Goal: Task Accomplishment & Management: Manage account settings

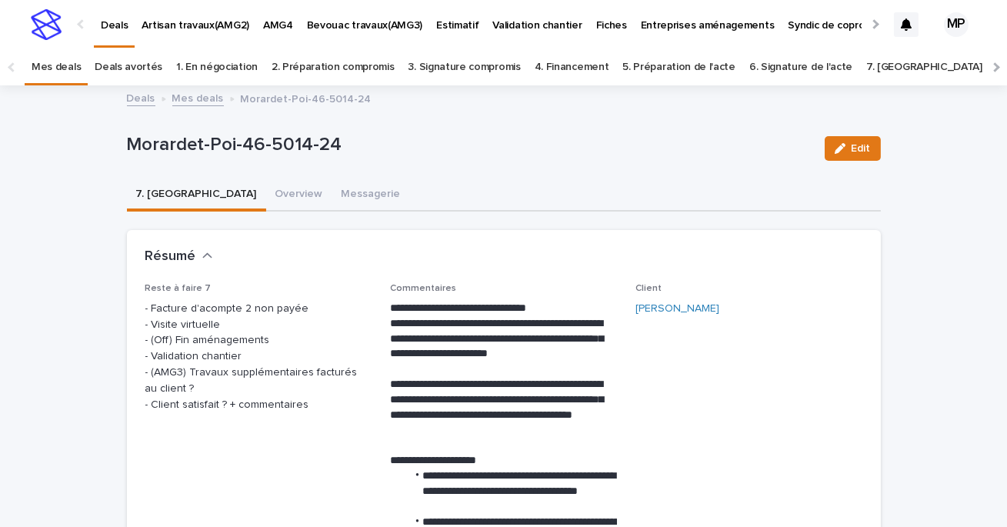
click at [151, 99] on link "Deals" at bounding box center [141, 98] width 28 height 18
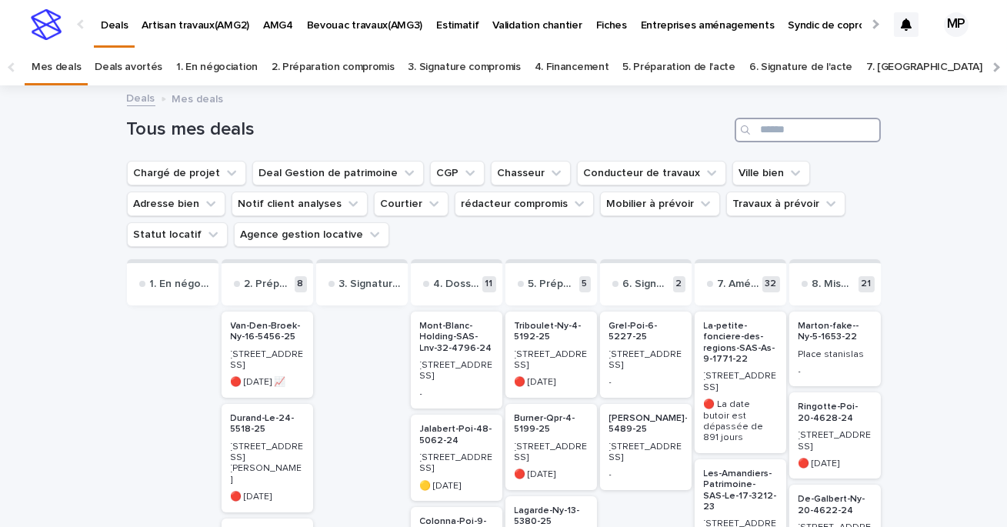
click at [832, 132] on input "Search" at bounding box center [808, 130] width 146 height 25
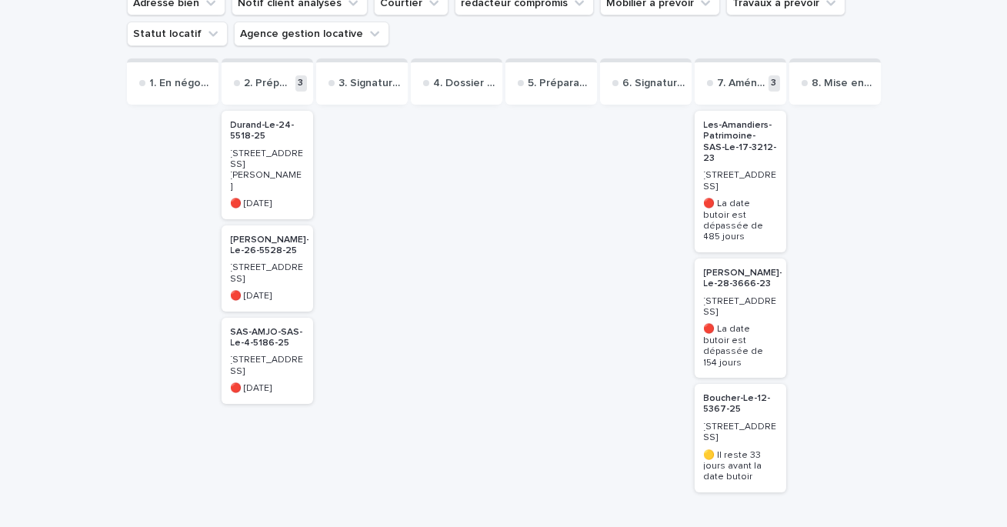
scroll to position [205, 0]
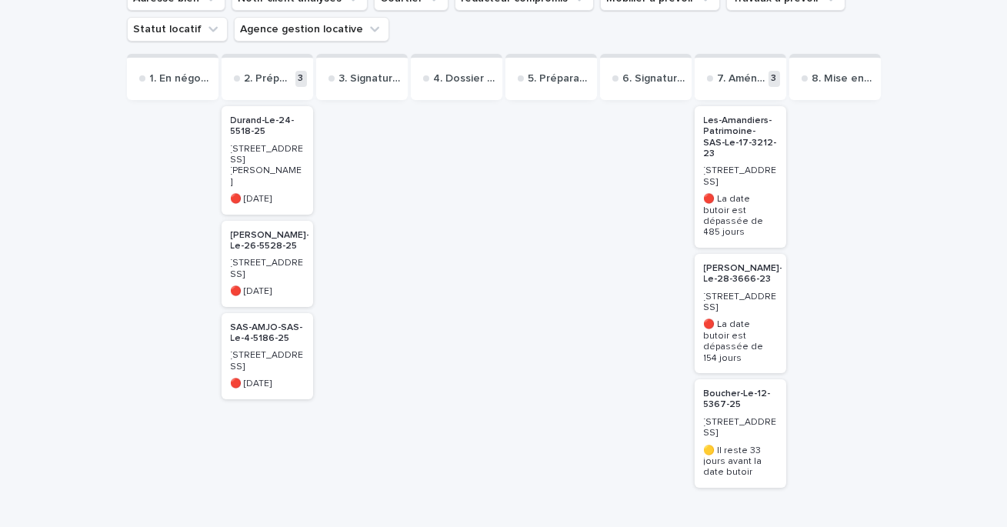
type input "****"
click at [739, 389] on p "Boucher-Le-12-5367-25" at bounding box center [740, 400] width 73 height 22
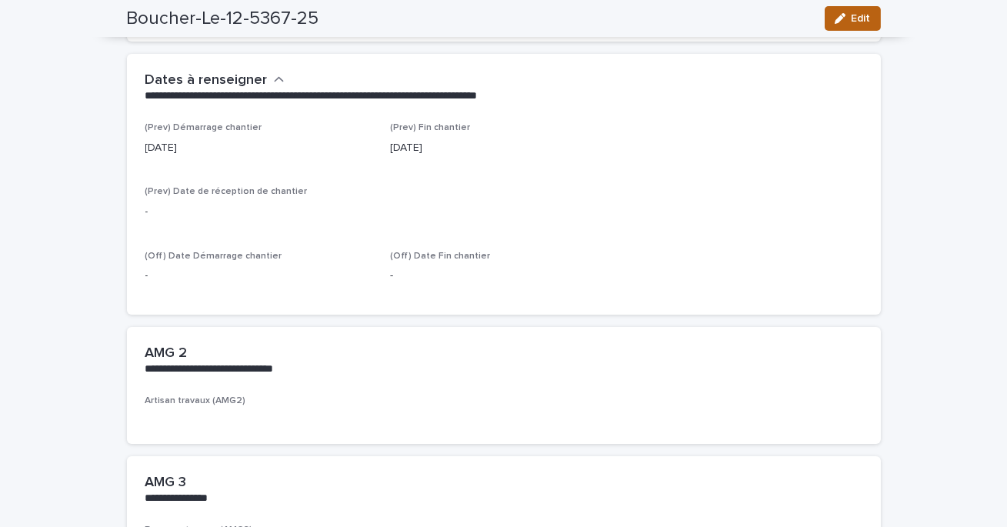
click at [851, 26] on button "Edit" at bounding box center [853, 18] width 56 height 25
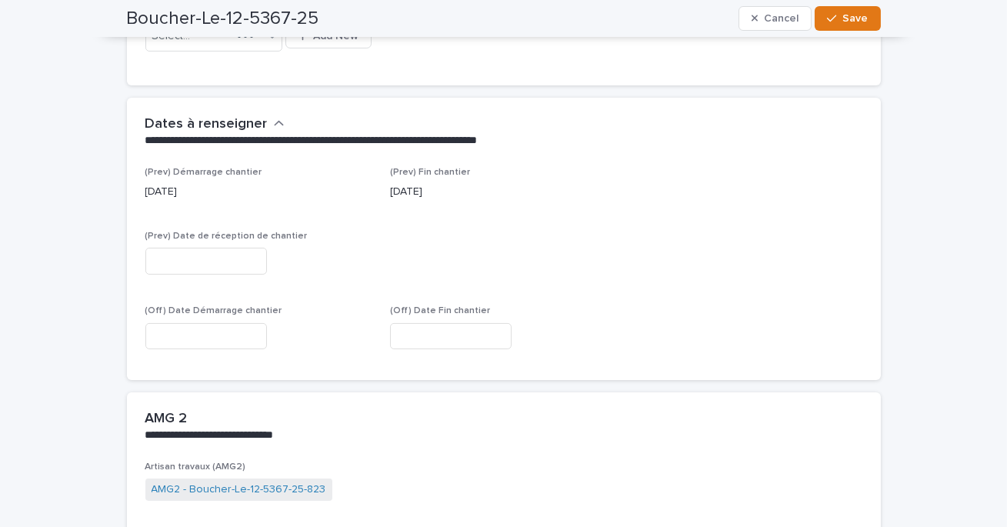
scroll to position [871, 0]
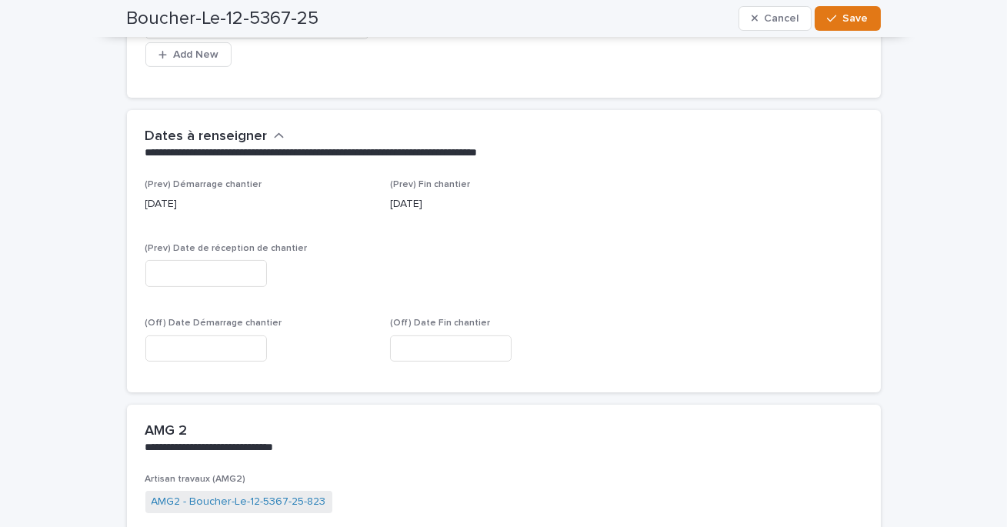
click at [192, 342] on input "text" at bounding box center [206, 349] width 122 height 27
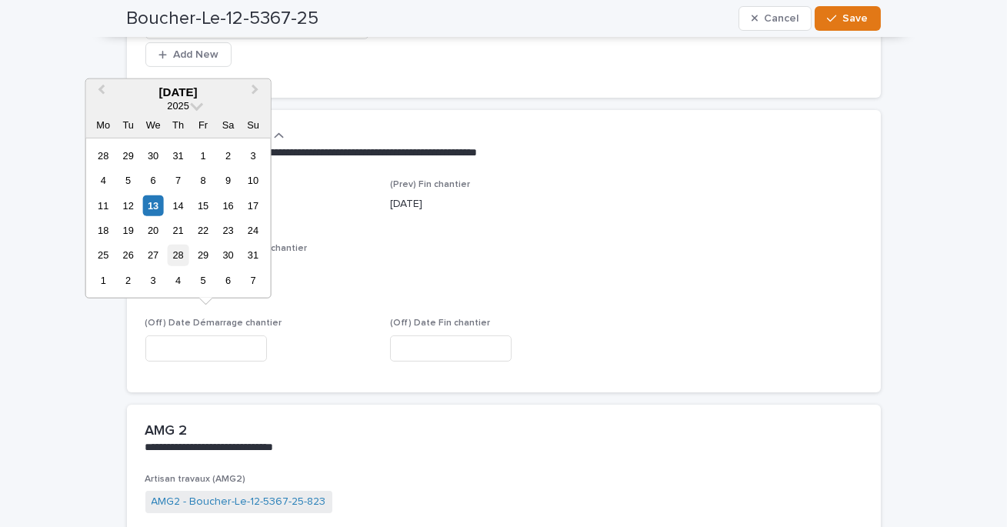
click at [175, 256] on div "28" at bounding box center [178, 255] width 21 height 21
type input "**********"
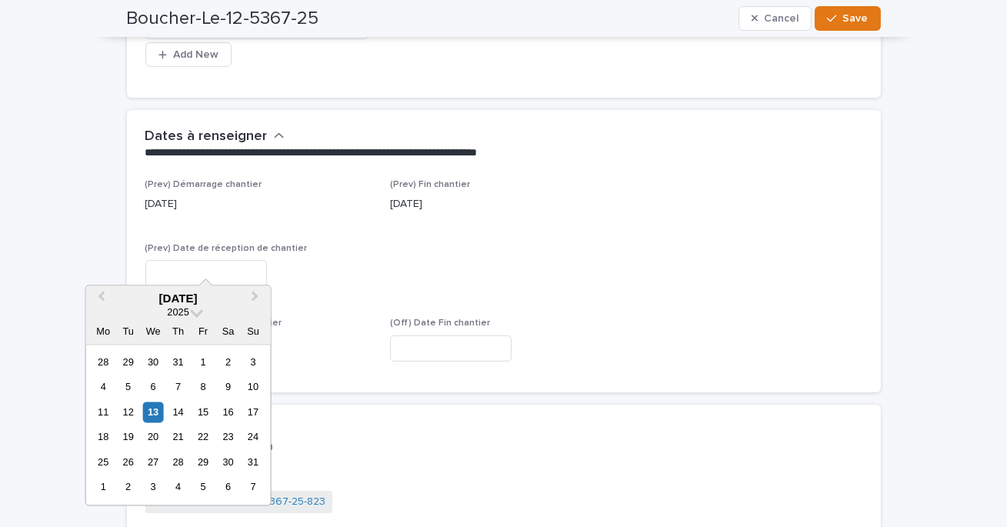
click at [177, 260] on input "text" at bounding box center [206, 273] width 122 height 27
click at [260, 292] on button "Next Month" at bounding box center [257, 299] width 25 height 25
click at [123, 461] on div "30" at bounding box center [128, 462] width 21 height 21
type input "**********"
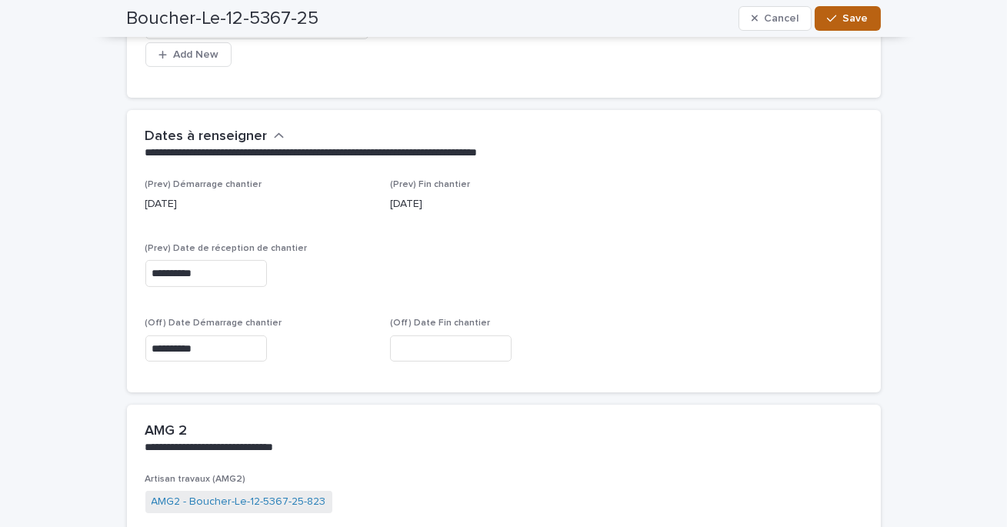
click at [839, 23] on div "button" at bounding box center [834, 18] width 15 height 11
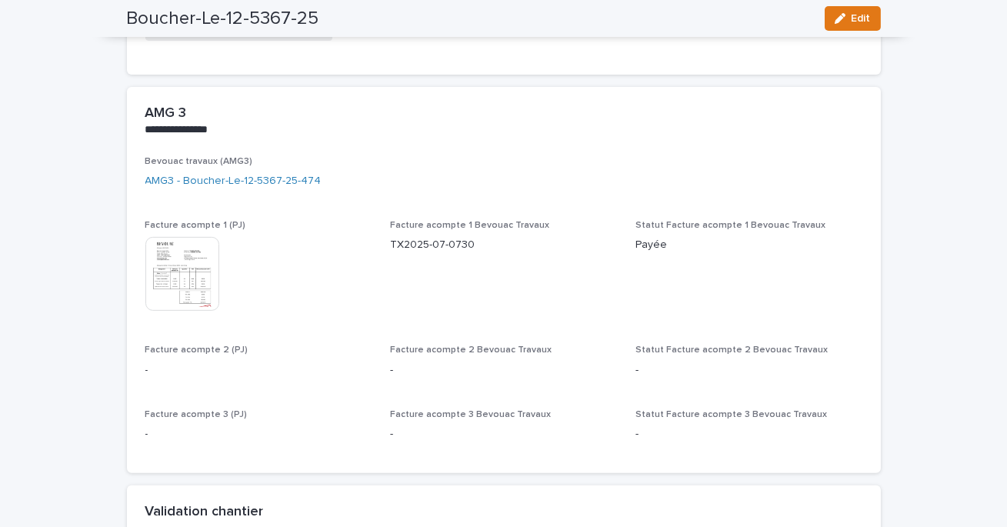
scroll to position [1204, 0]
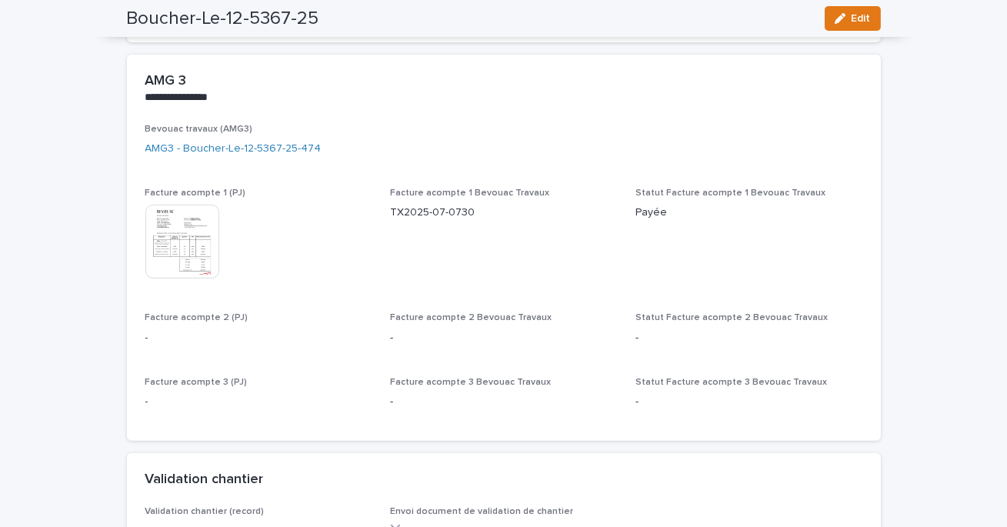
click at [182, 223] on img at bounding box center [182, 242] width 74 height 74
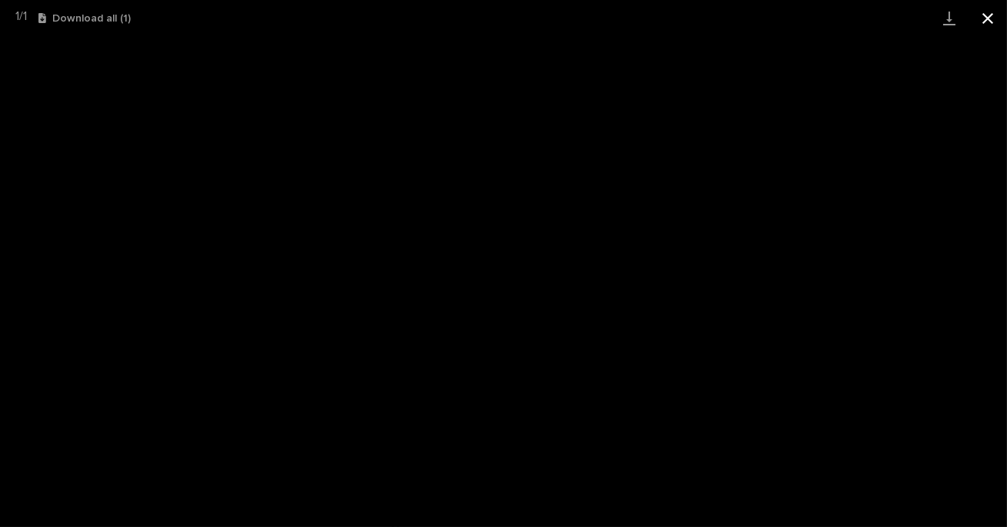
click at [987, 16] on button "Close gallery" at bounding box center [988, 18] width 38 height 36
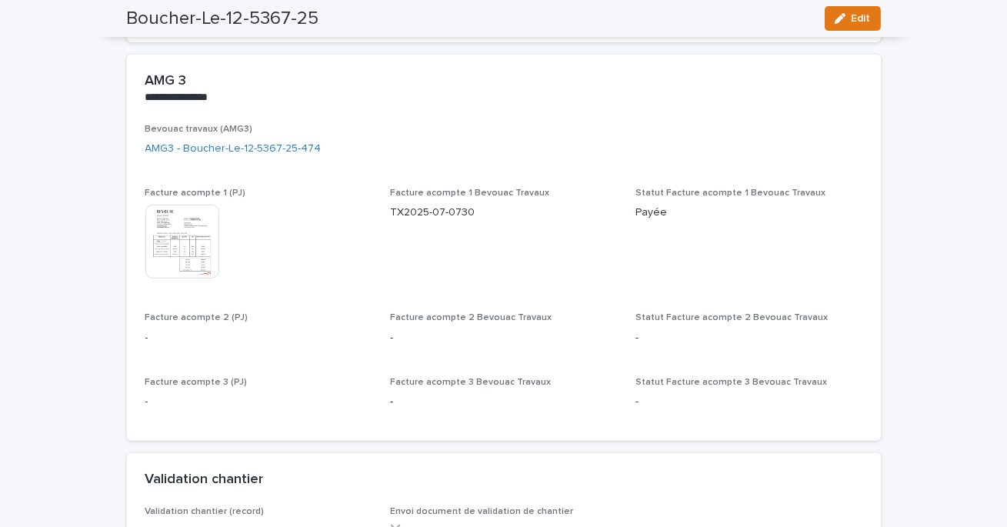
click at [220, 232] on div at bounding box center [183, 242] width 77 height 74
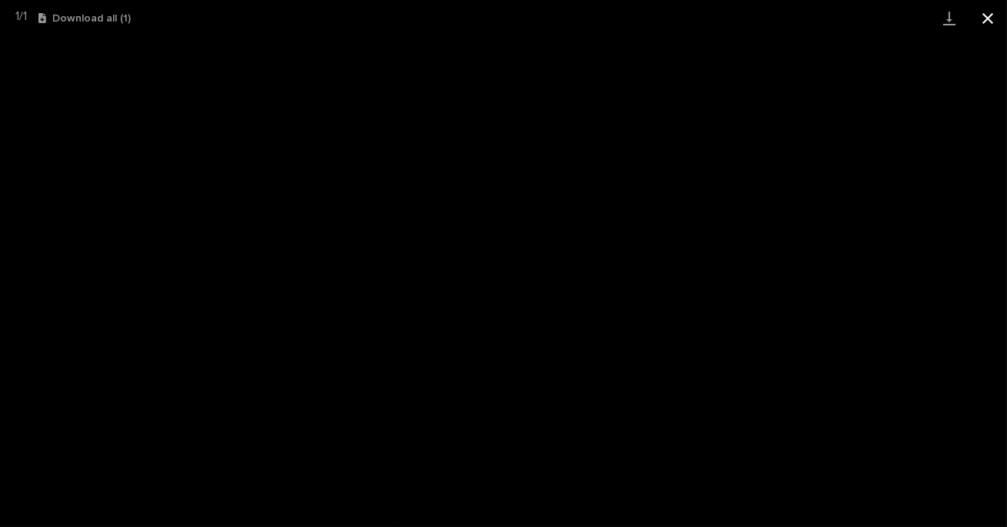
click at [991, 14] on button "Close gallery" at bounding box center [988, 18] width 38 height 36
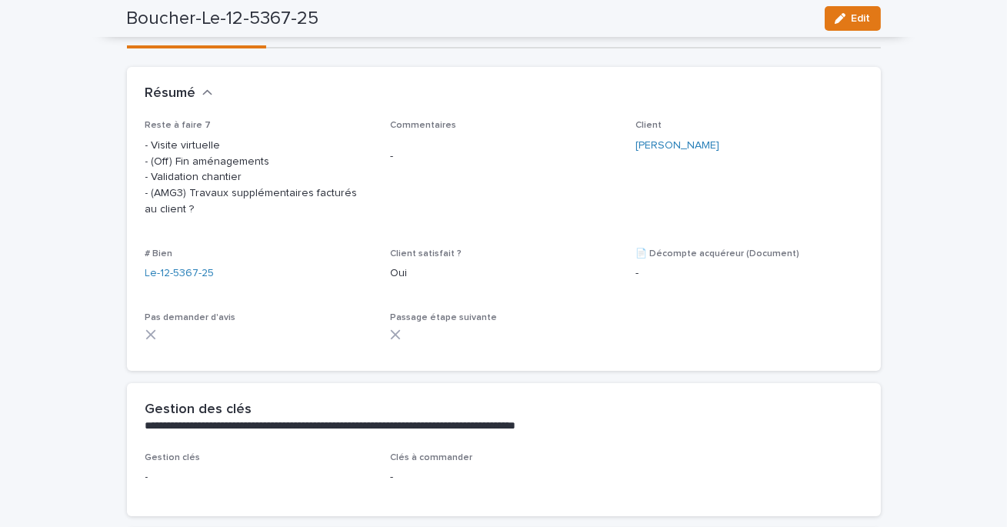
scroll to position [0, 0]
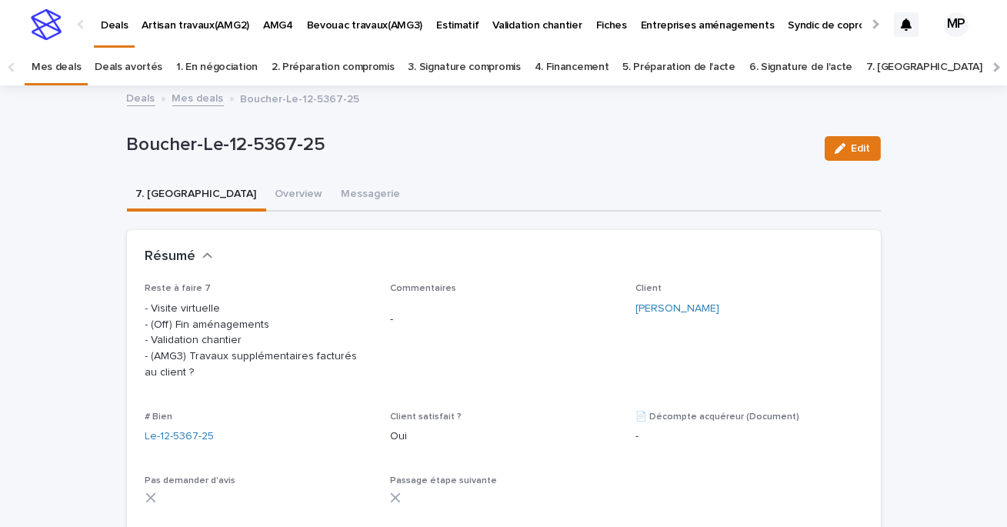
click at [142, 102] on link "Deals" at bounding box center [141, 98] width 28 height 18
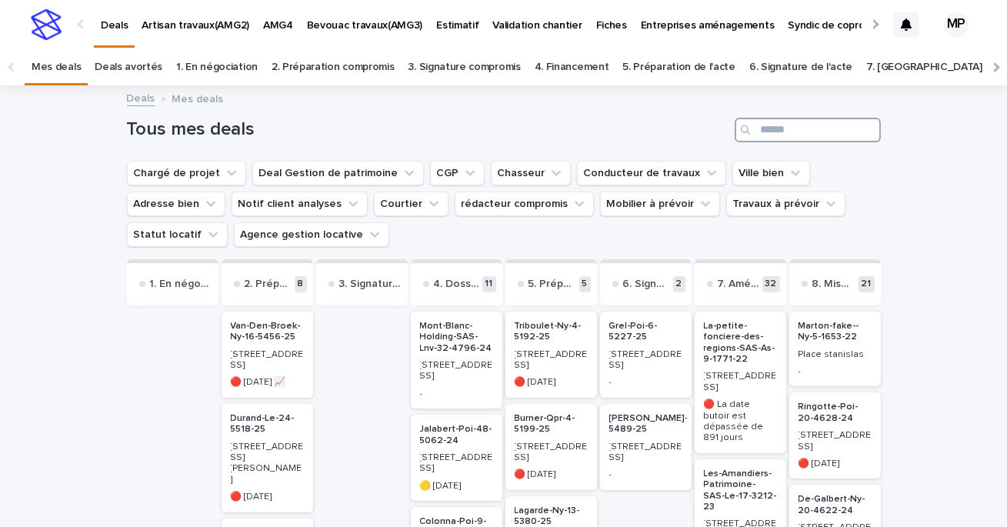
click at [790, 119] on input "Search" at bounding box center [808, 130] width 146 height 25
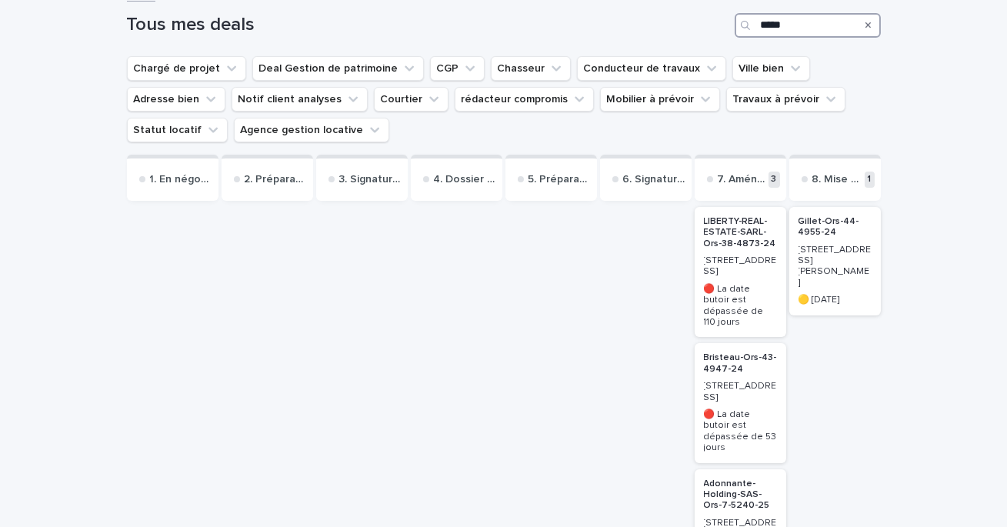
scroll to position [154, 0]
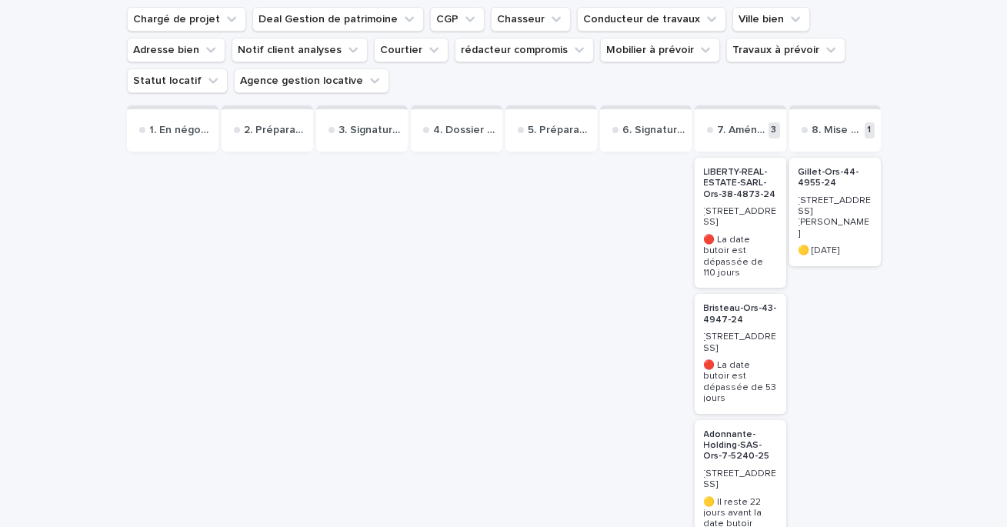
type input "*****"
click at [742, 304] on p "Bristeau-Ors-43-4947-24" at bounding box center [740, 314] width 73 height 22
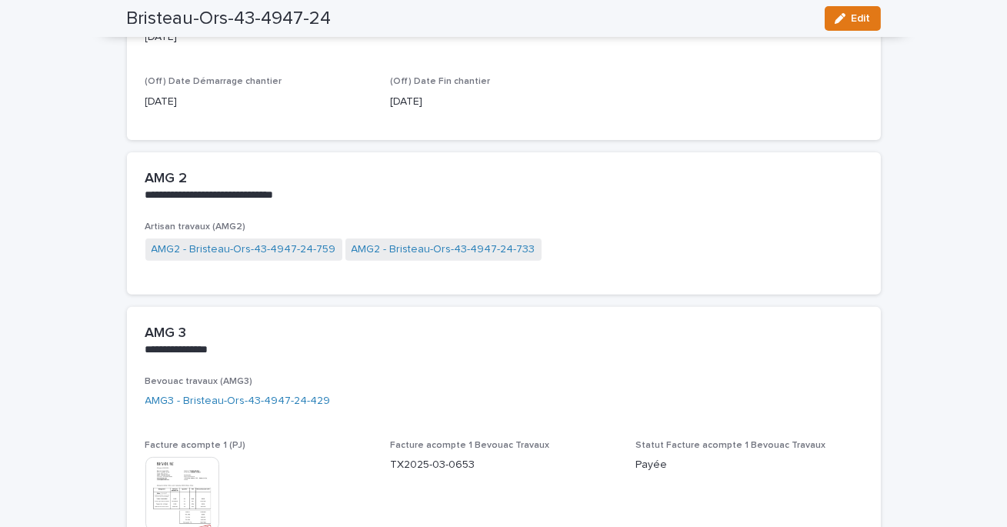
scroll to position [1149, 0]
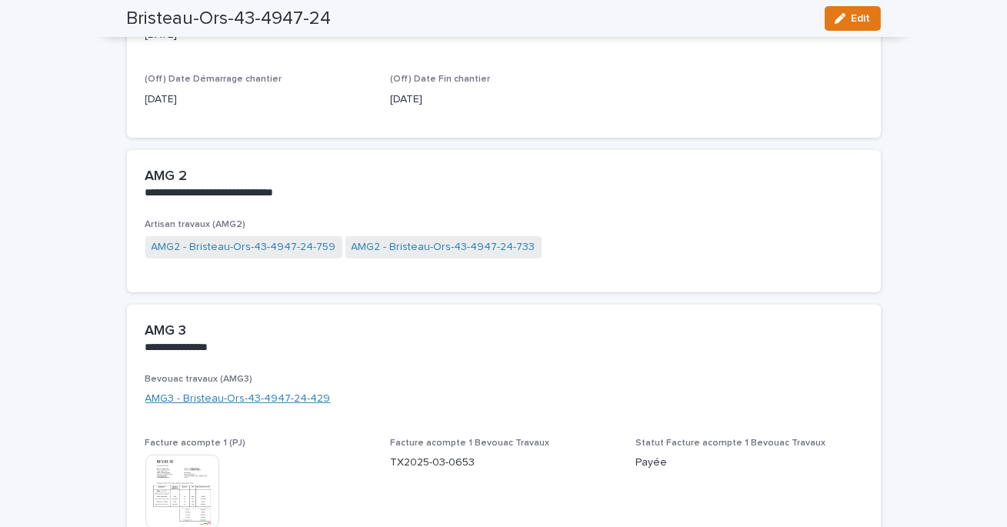
click at [266, 393] on link "AMG3 - Bristeau-Ors-43-4947-24-429" at bounding box center [237, 399] width 185 height 16
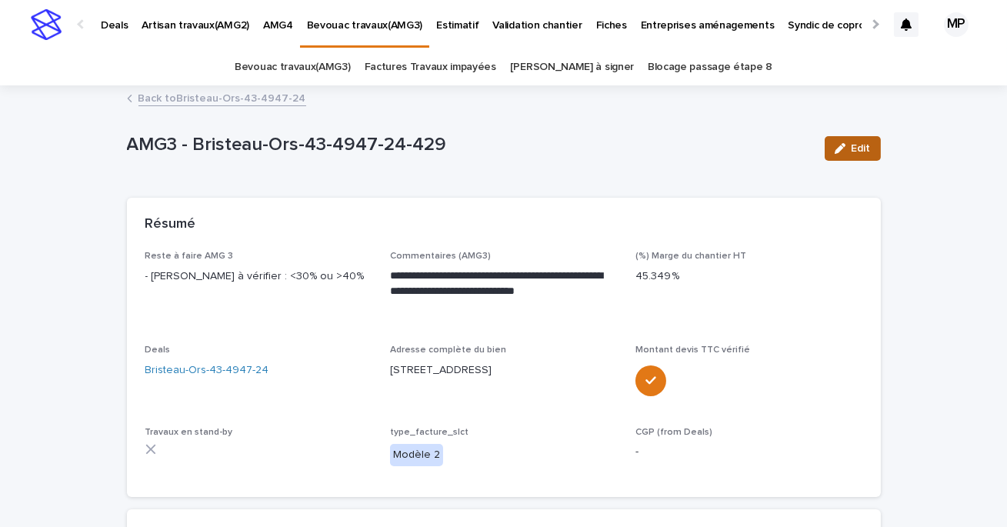
click at [863, 149] on span "Edit" at bounding box center [861, 148] width 19 height 11
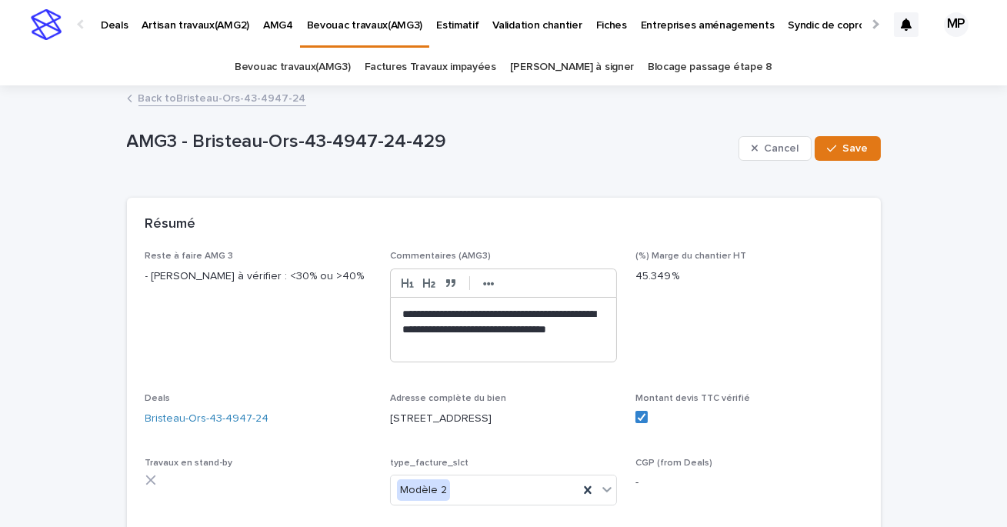
click at [399, 307] on div "**********" at bounding box center [504, 330] width 226 height 65
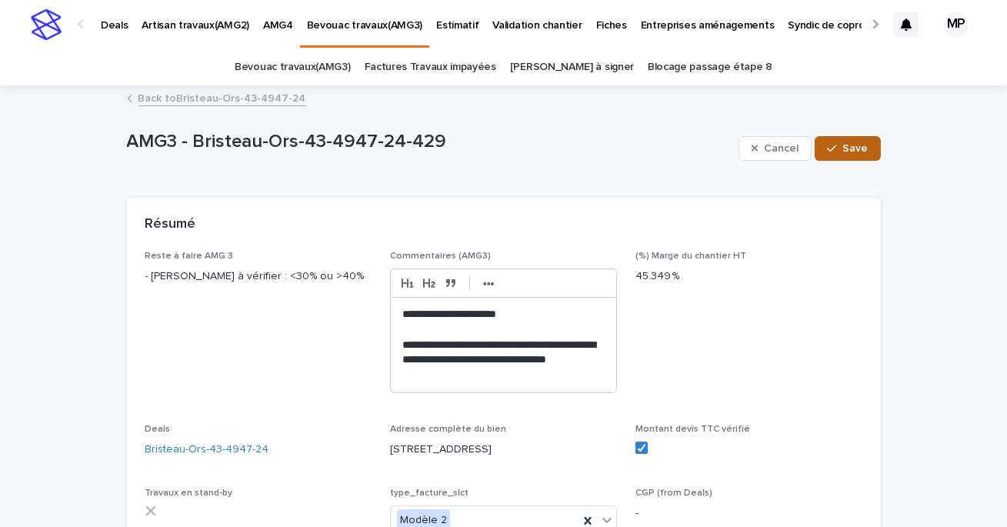
click at [870, 159] on button "Save" at bounding box center [847, 148] width 65 height 25
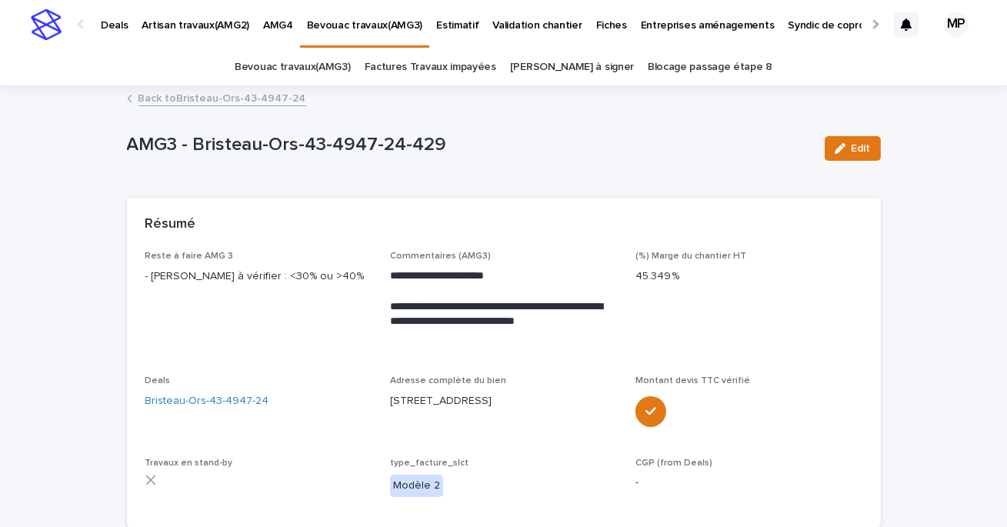
click at [121, 24] on p "Deals" at bounding box center [114, 16] width 27 height 32
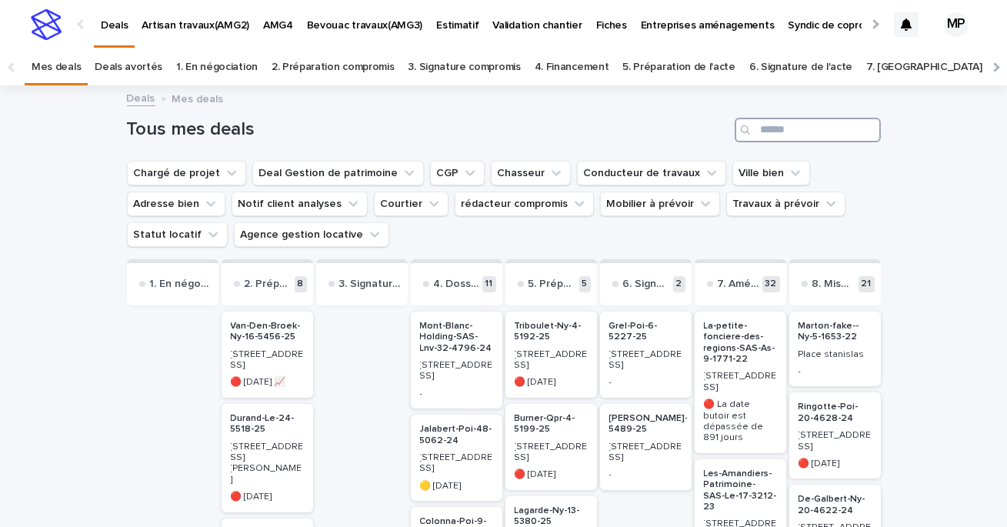
click at [773, 132] on input "Search" at bounding box center [808, 130] width 146 height 25
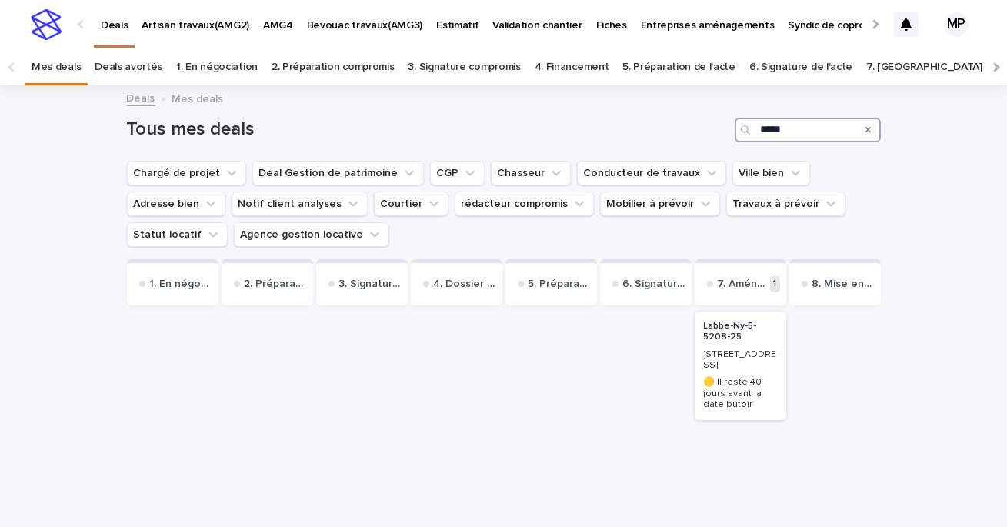
type input "*****"
click at [702, 356] on div "Labbe-Ny-5-5208-25 [STREET_ADDRESS] 🟡 Il reste 40 jours avant la date butoir" at bounding box center [741, 366] width 92 height 109
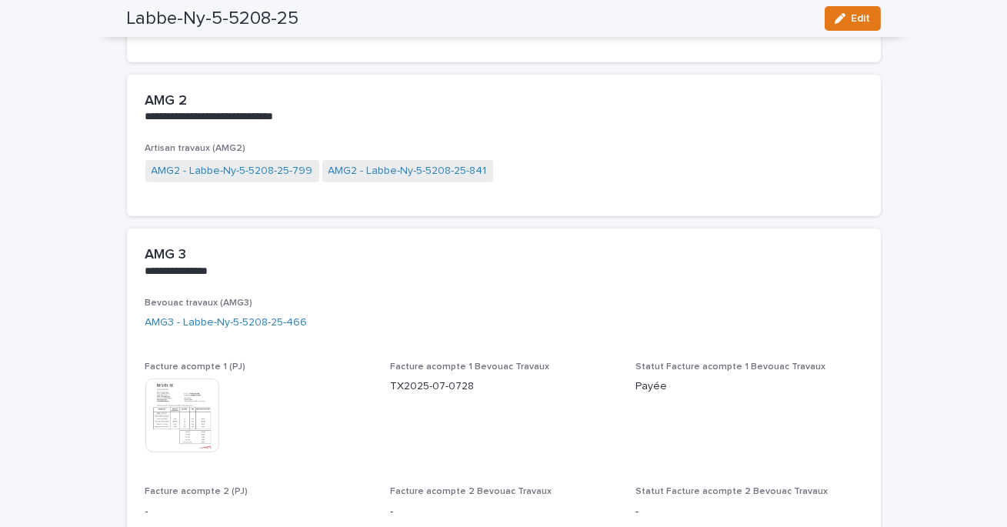
scroll to position [2377, 0]
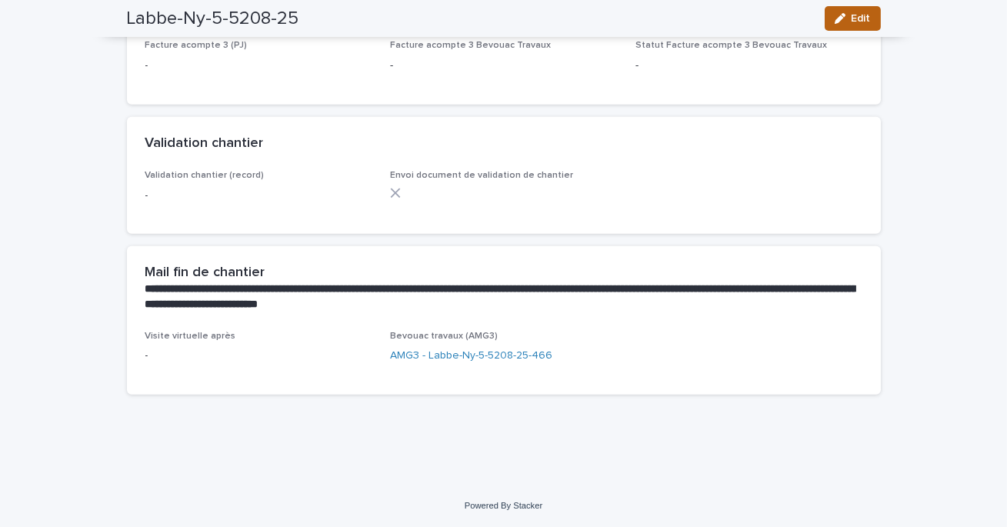
click at [877, 9] on button "Edit" at bounding box center [853, 18] width 56 height 25
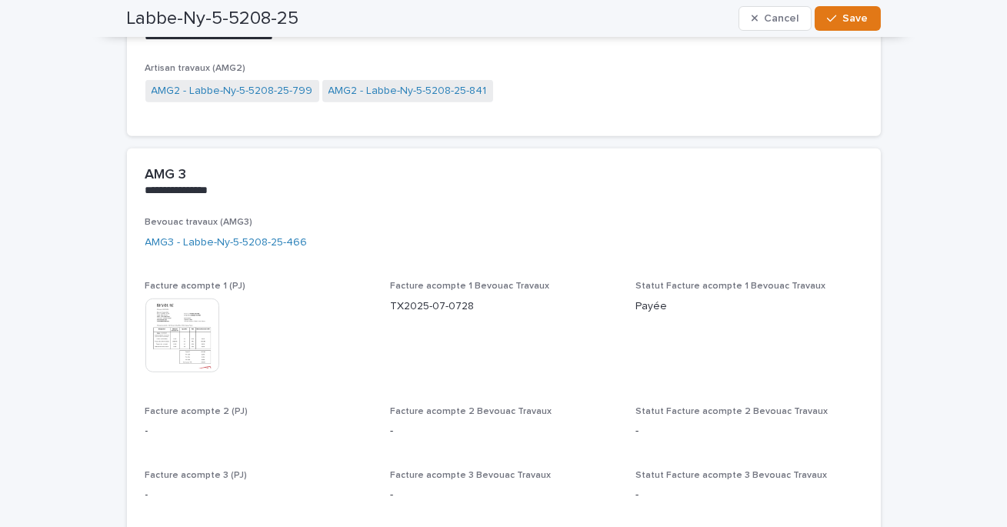
scroll to position [2503, 0]
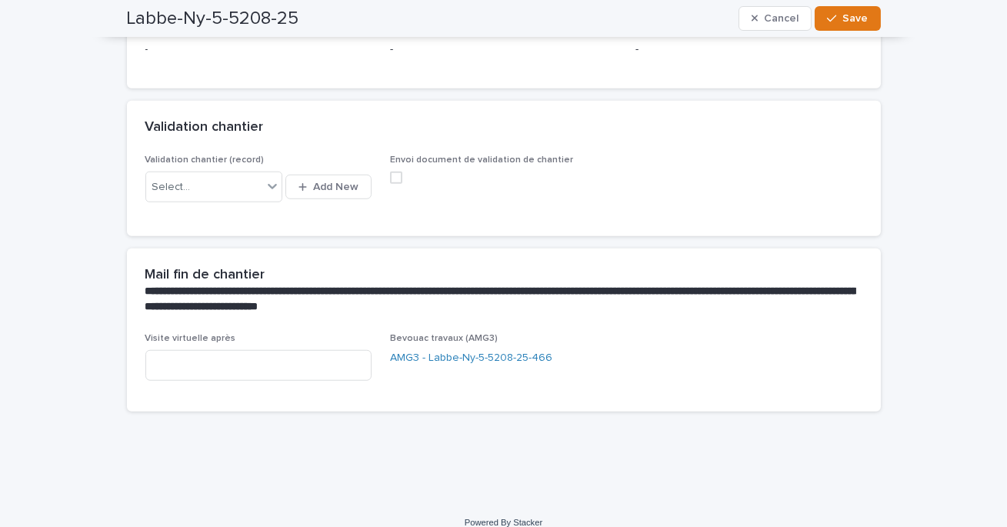
click at [267, 333] on div "Visite virtuelle après" at bounding box center [258, 363] width 227 height 60
click at [250, 353] on input at bounding box center [258, 365] width 227 height 31
paste input "**********"
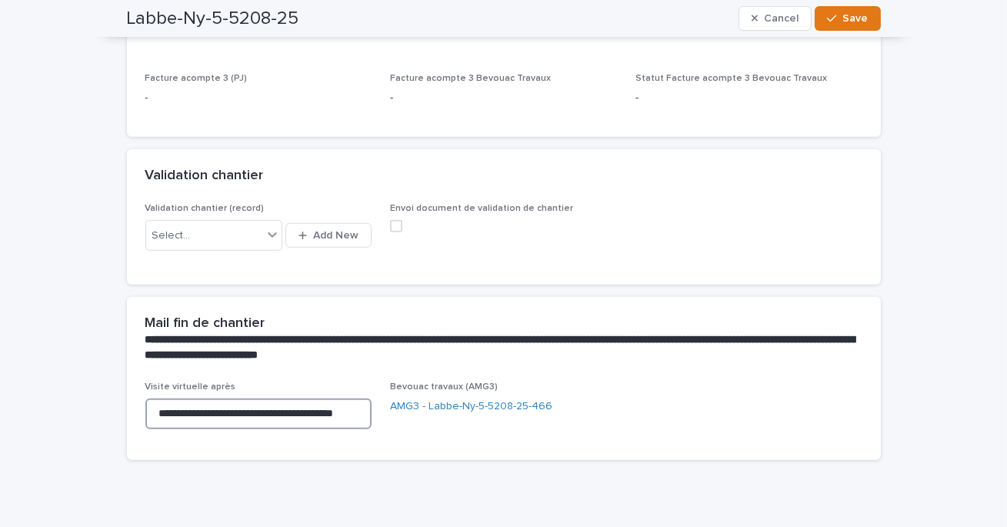
scroll to position [2443, 0]
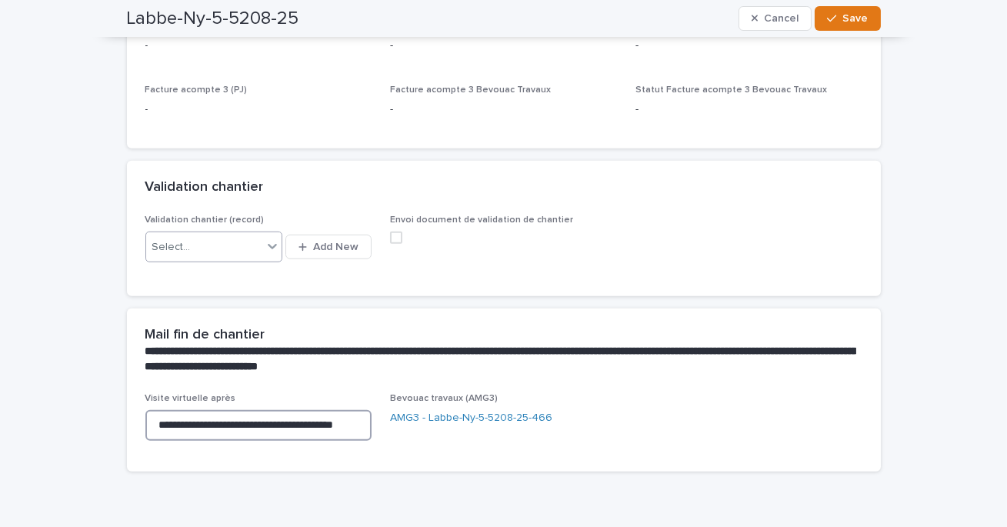
type input "**********"
click at [245, 235] on div "Select..." at bounding box center [204, 247] width 116 height 25
click at [314, 236] on button "Add New" at bounding box center [329, 247] width 86 height 25
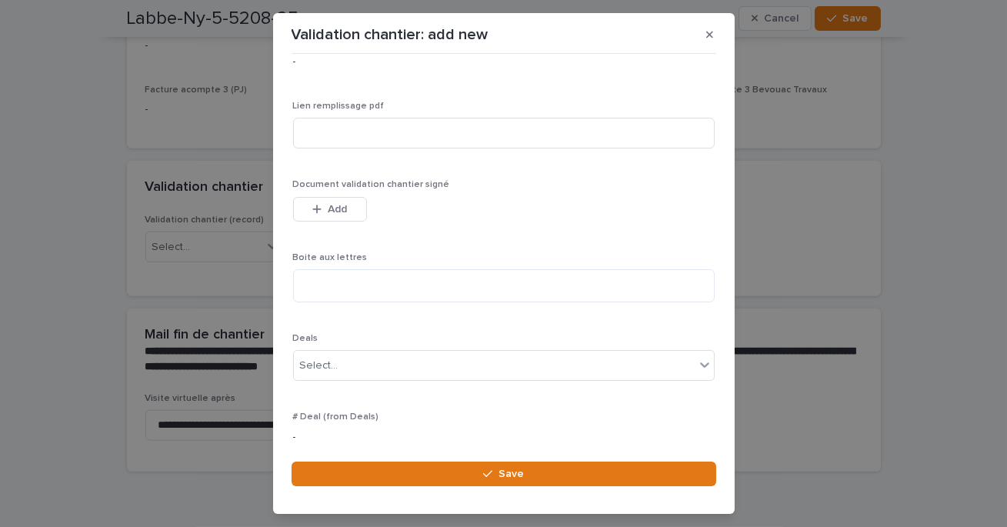
scroll to position [70, 0]
click at [356, 369] on div "Select..." at bounding box center [494, 365] width 401 height 25
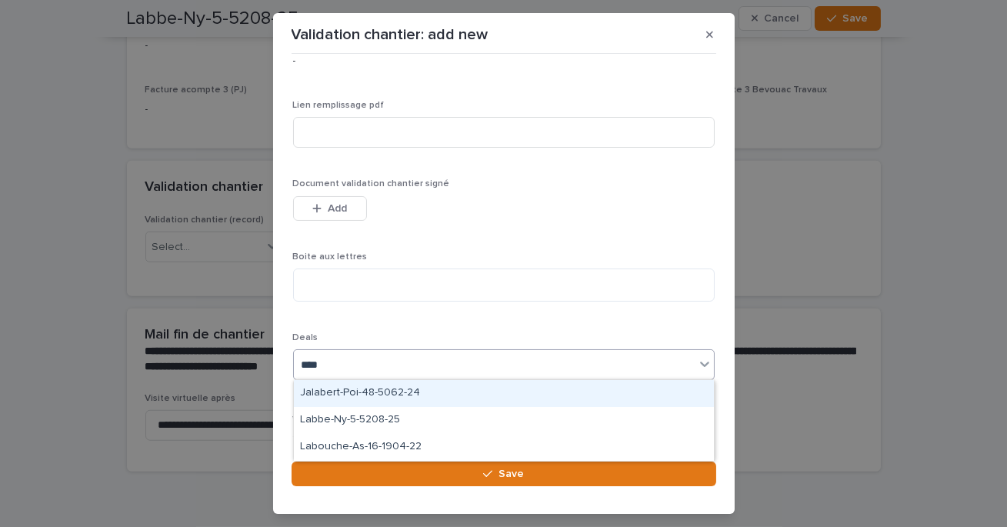
type input "*****"
click at [341, 392] on div "Labbe-Ny-5-5208-25" at bounding box center [504, 393] width 420 height 27
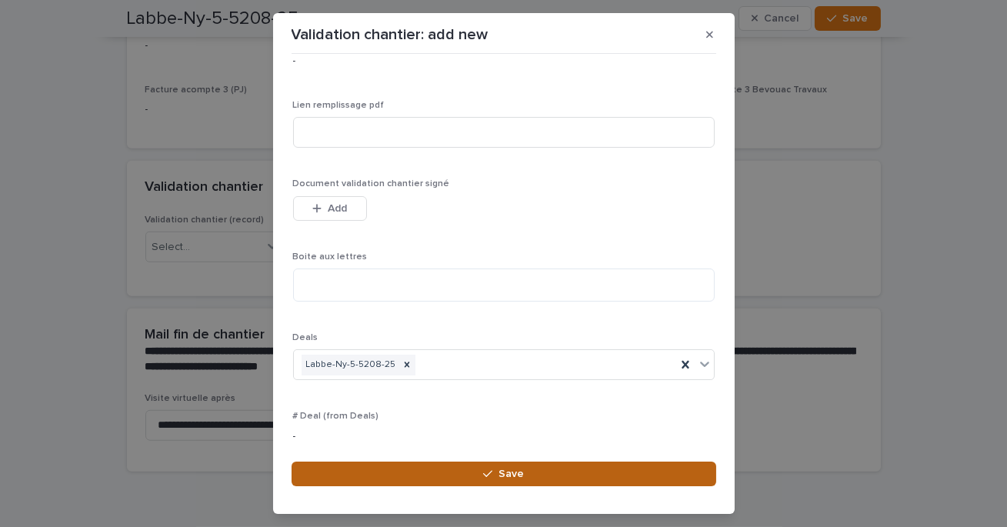
click at [476, 472] on button "Save" at bounding box center [504, 474] width 425 height 25
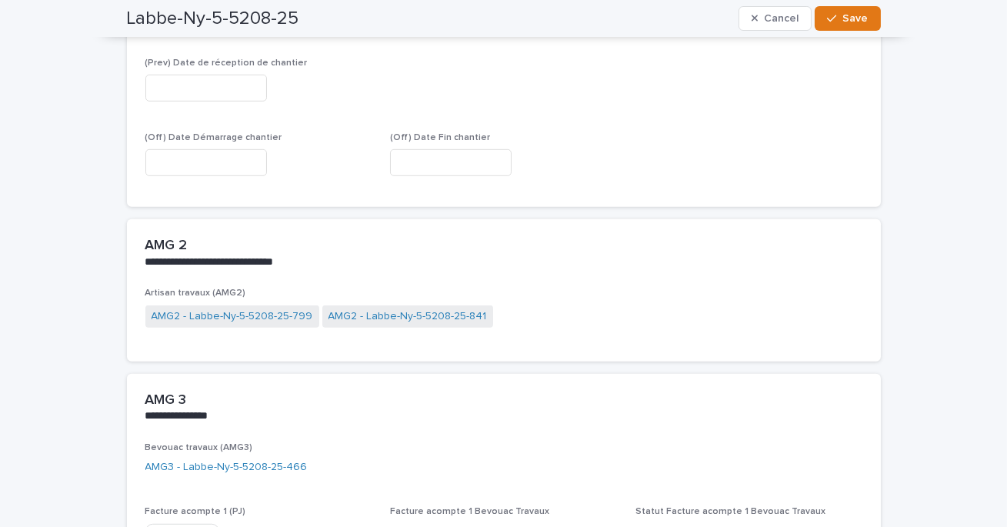
scroll to position [1889, 0]
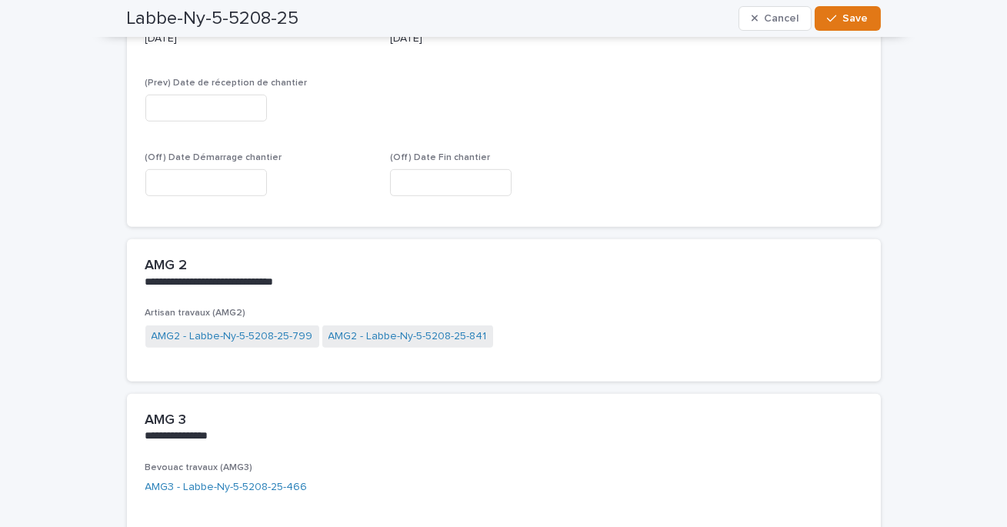
click at [459, 169] on input "text" at bounding box center [451, 182] width 122 height 27
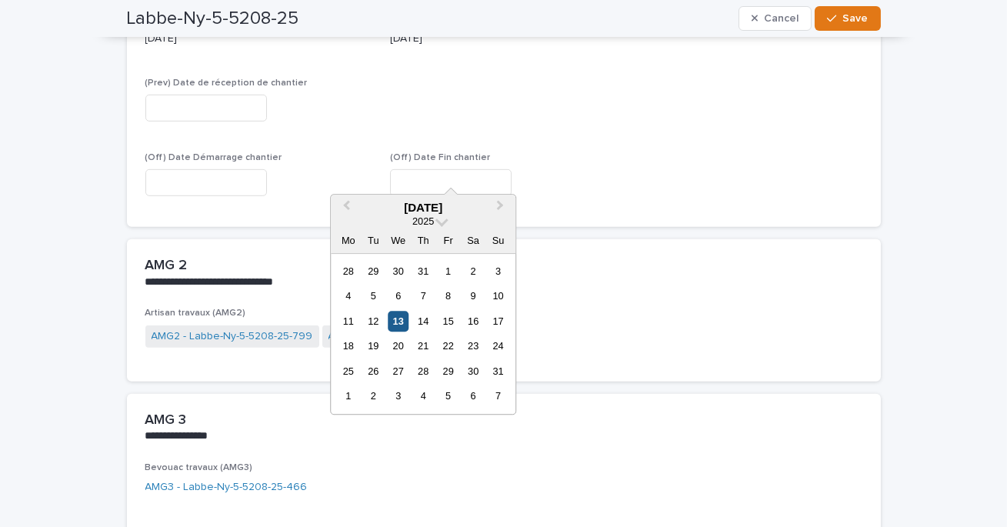
click at [396, 320] on div "13" at bounding box center [398, 321] width 21 height 21
type input "*********"
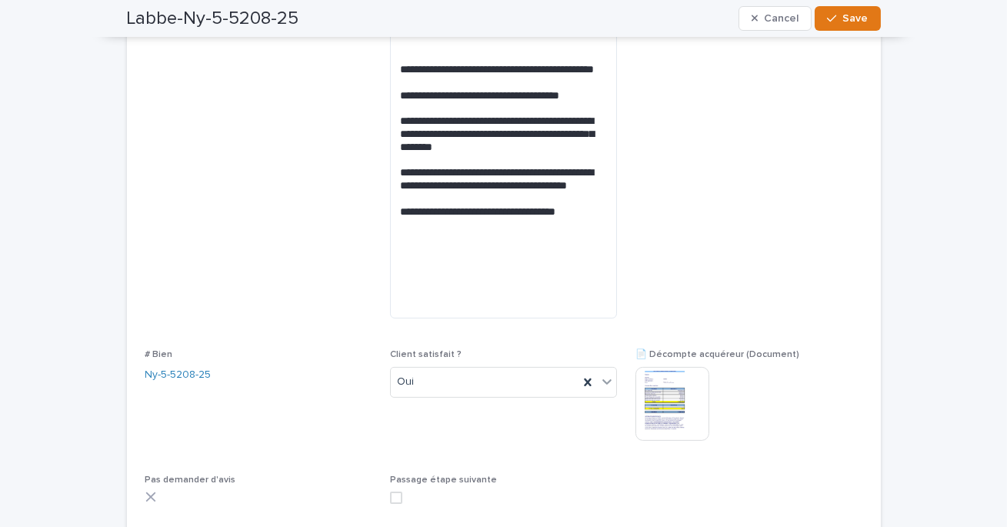
scroll to position [837, 0]
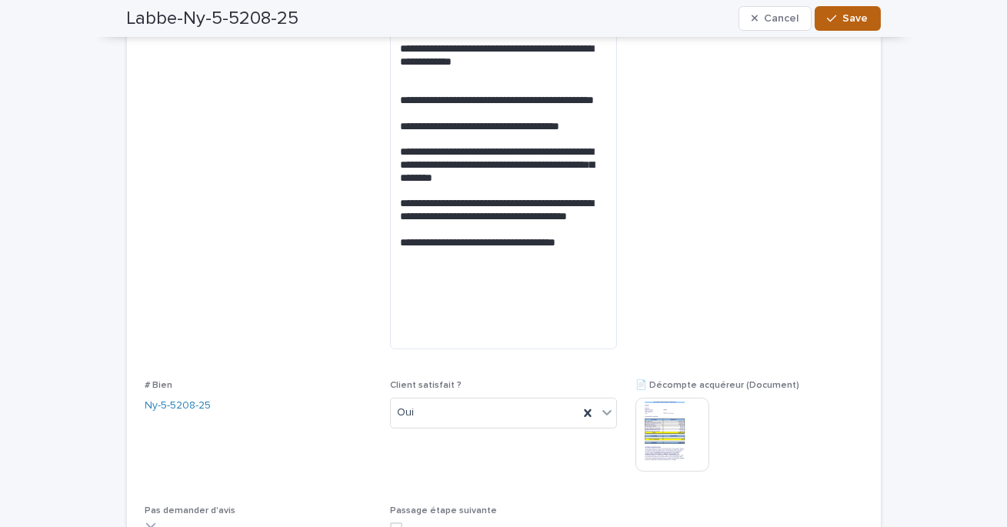
click at [840, 25] on button "Save" at bounding box center [847, 18] width 65 height 25
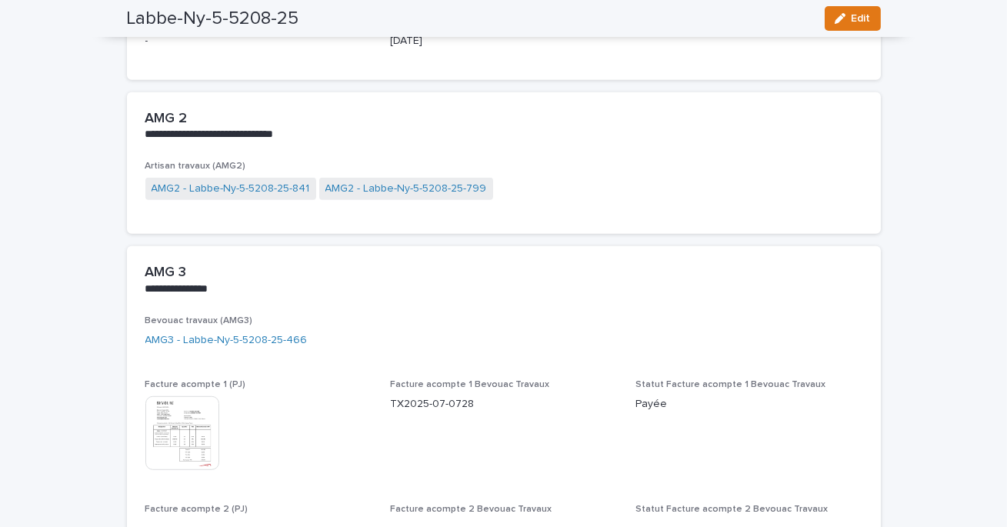
scroll to position [1866, 0]
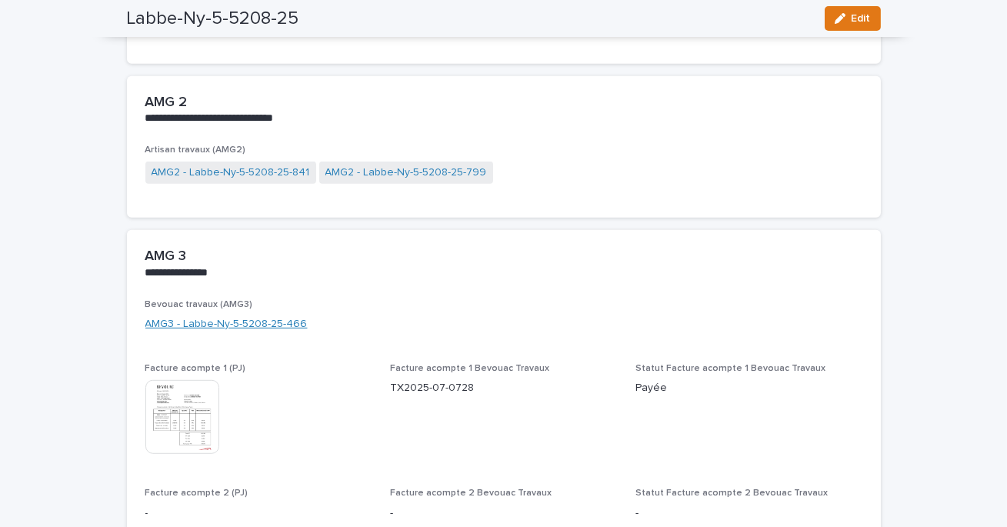
click at [236, 319] on link "AMG3 - Labbe-Ny-5-5208-25-466" at bounding box center [226, 324] width 162 height 16
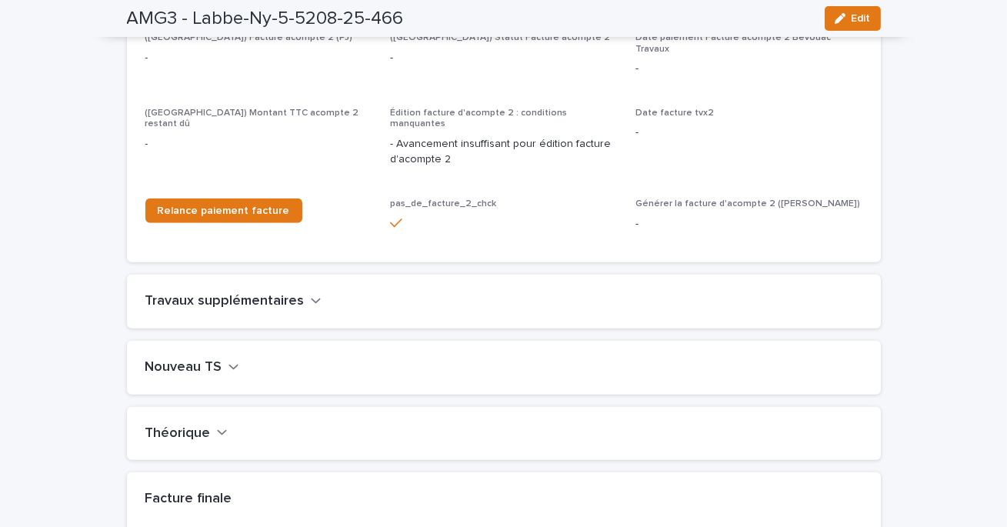
scroll to position [1635, 0]
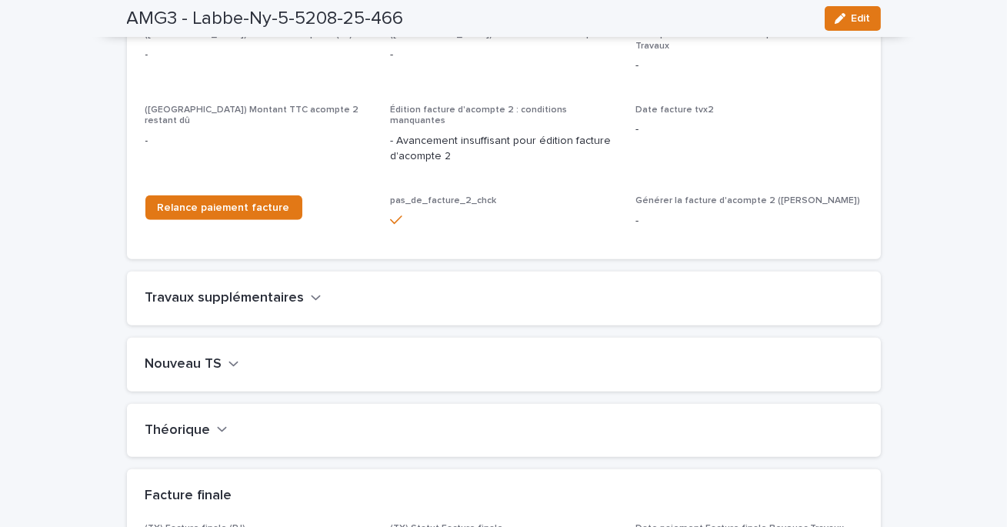
click at [223, 356] on button "Nouveau TS" at bounding box center [192, 364] width 94 height 17
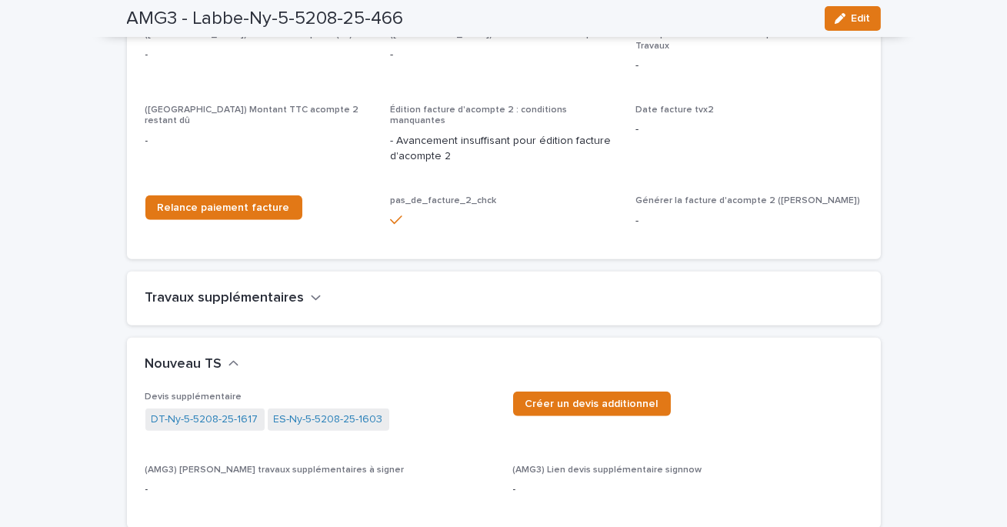
click at [264, 290] on h2 "Travaux supplémentaires" at bounding box center [224, 298] width 159 height 17
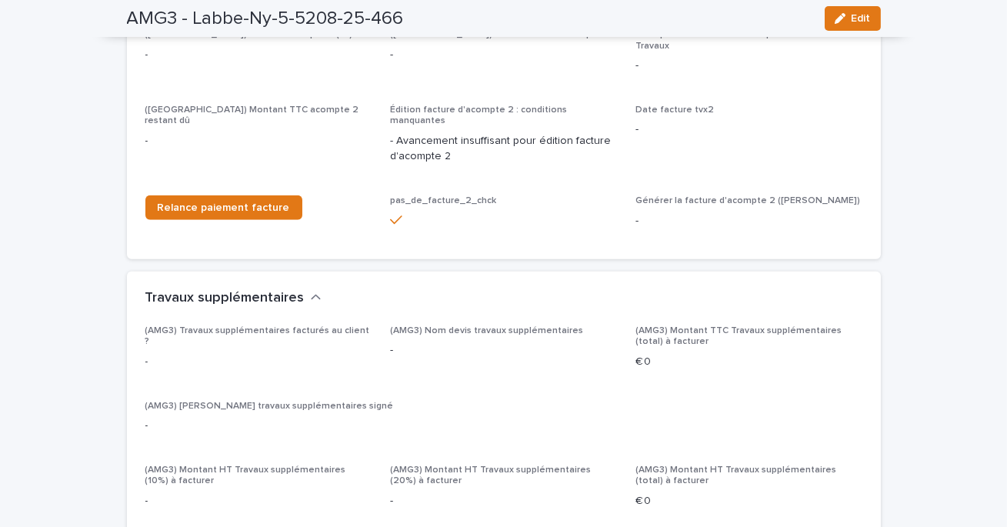
click at [857, 19] on span "Edit" at bounding box center [861, 18] width 19 height 11
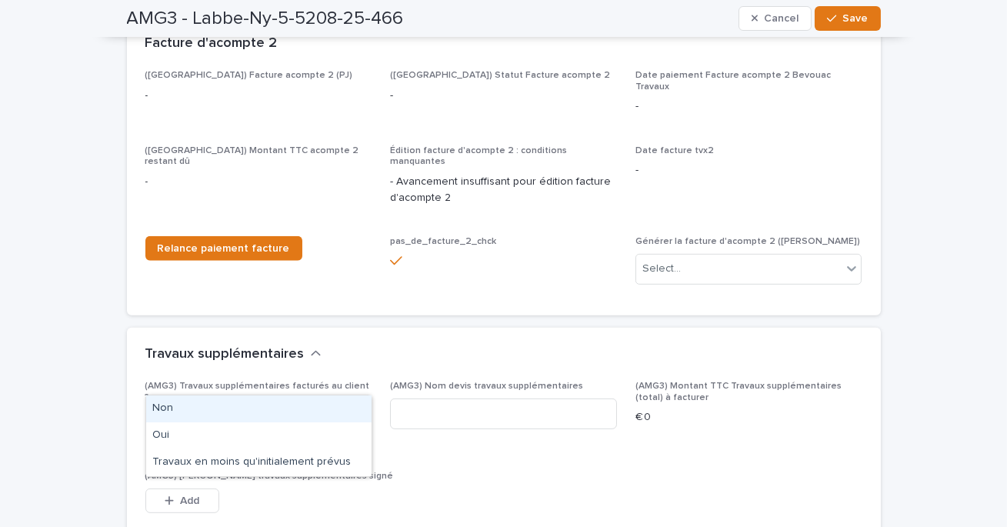
click at [316, 413] on div "Select..." at bounding box center [249, 425] width 206 height 25
click at [258, 415] on div "Non" at bounding box center [259, 409] width 226 height 27
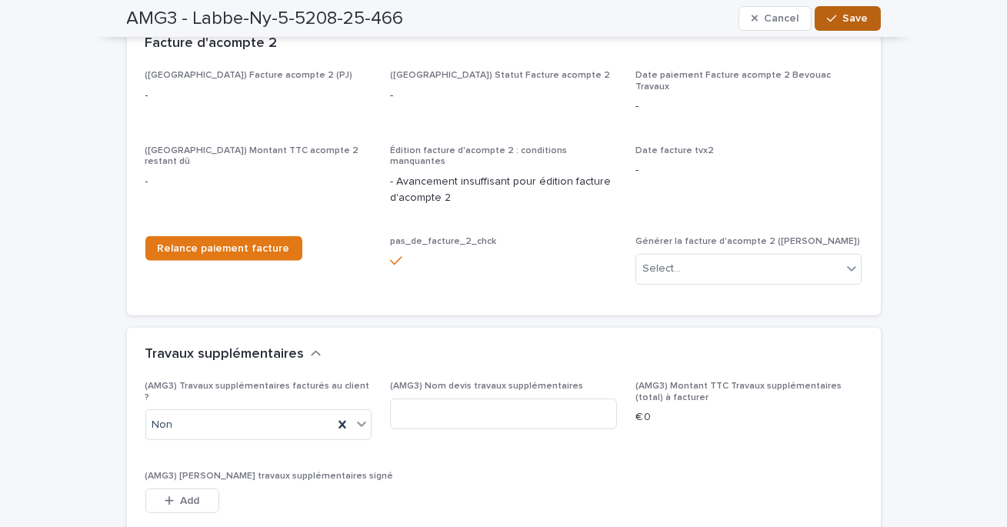
click at [858, 18] on span "Save" at bounding box center [856, 18] width 25 height 11
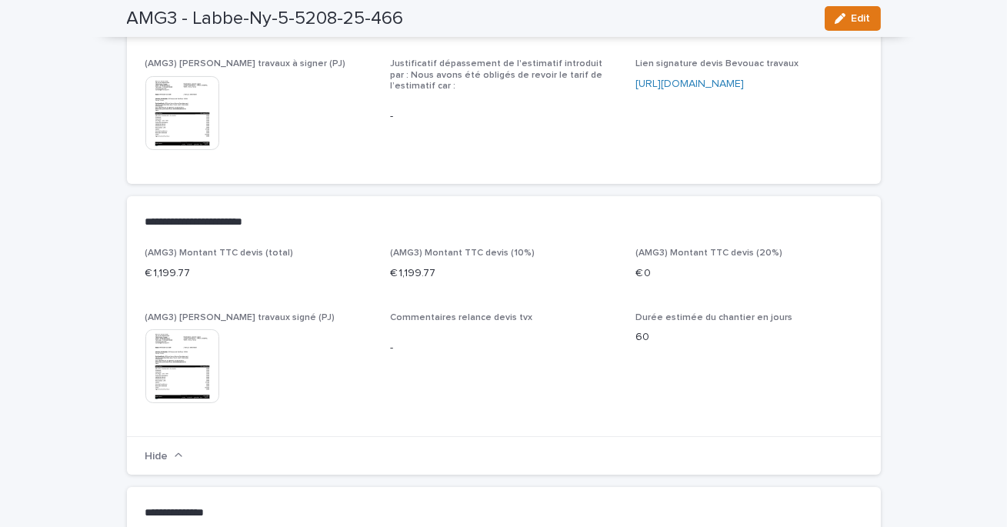
scroll to position [0, 0]
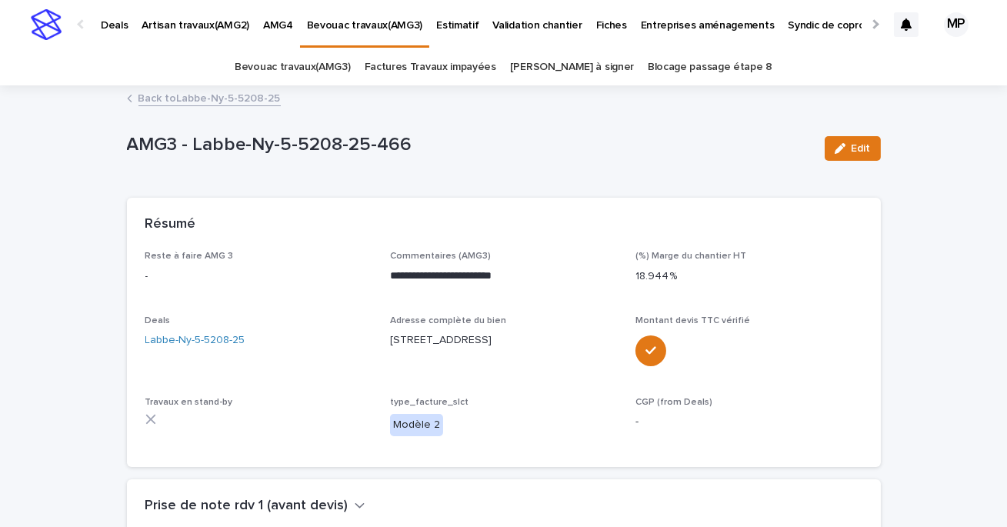
click at [205, 97] on link "Back to Labbe-Ny-5-5208-25" at bounding box center [210, 98] width 142 height 18
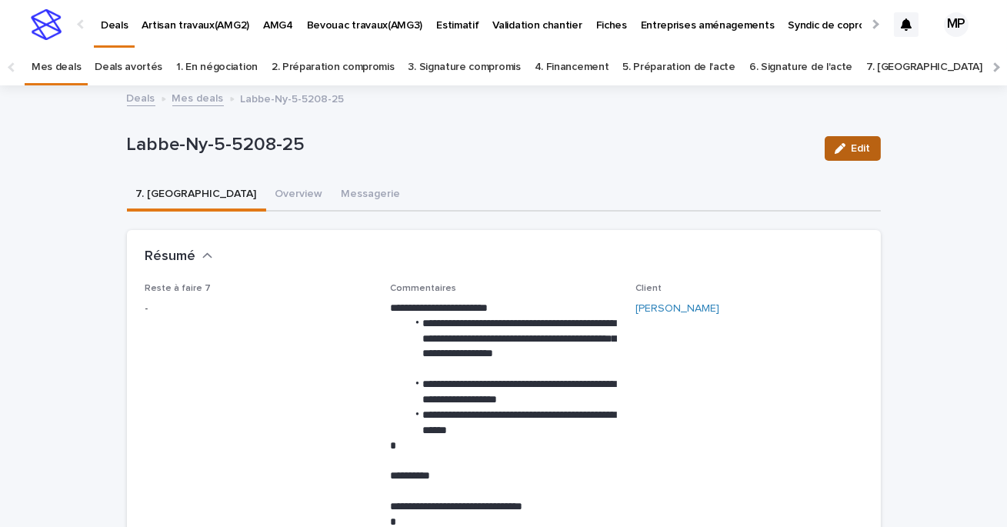
click at [849, 151] on div "button" at bounding box center [843, 148] width 17 height 11
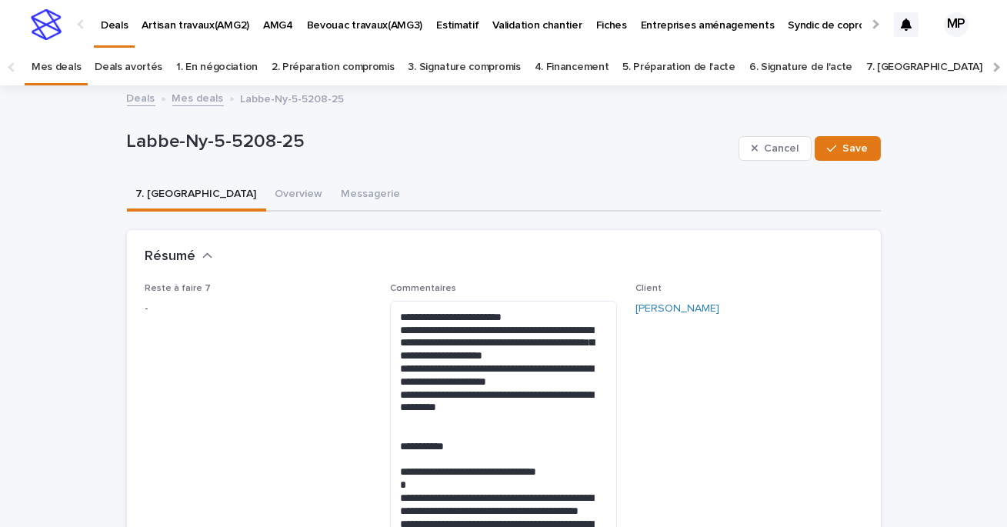
click at [360, 310] on p "-" at bounding box center [258, 309] width 227 height 16
click at [853, 143] on span "Save" at bounding box center [856, 148] width 25 height 11
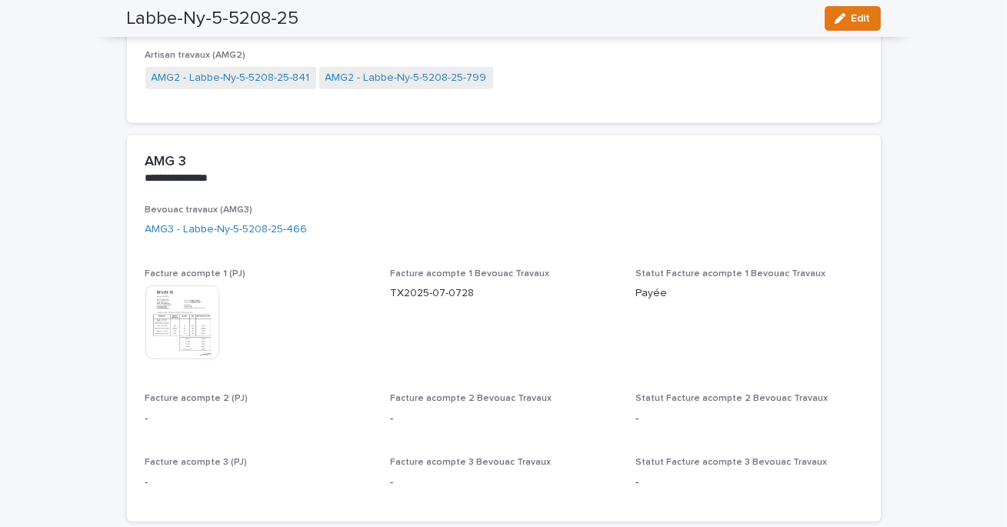
scroll to position [1958, 0]
click at [383, 82] on link "AMG2 - Labbe-Ny-5-5208-25-799" at bounding box center [407, 80] width 162 height 16
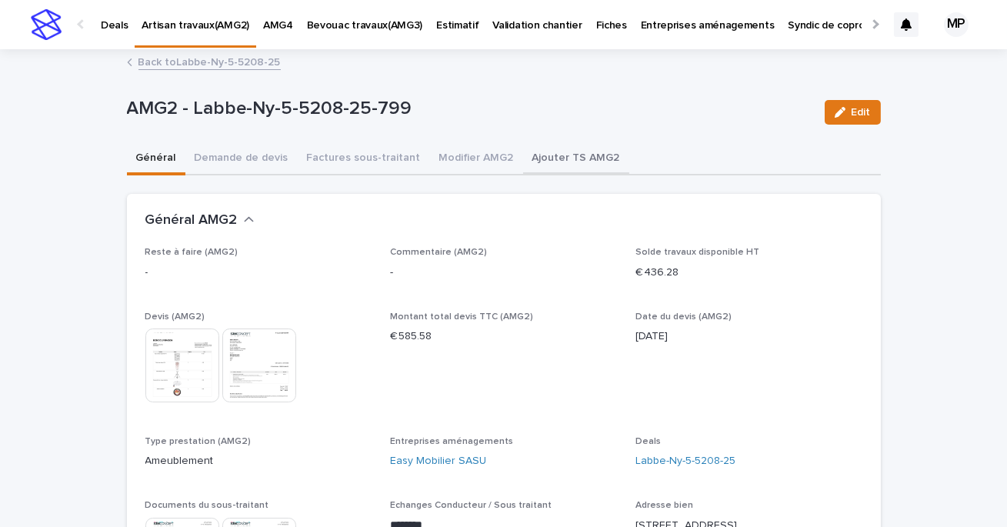
click at [549, 159] on button "Ajouter TS AMG2" at bounding box center [576, 159] width 106 height 32
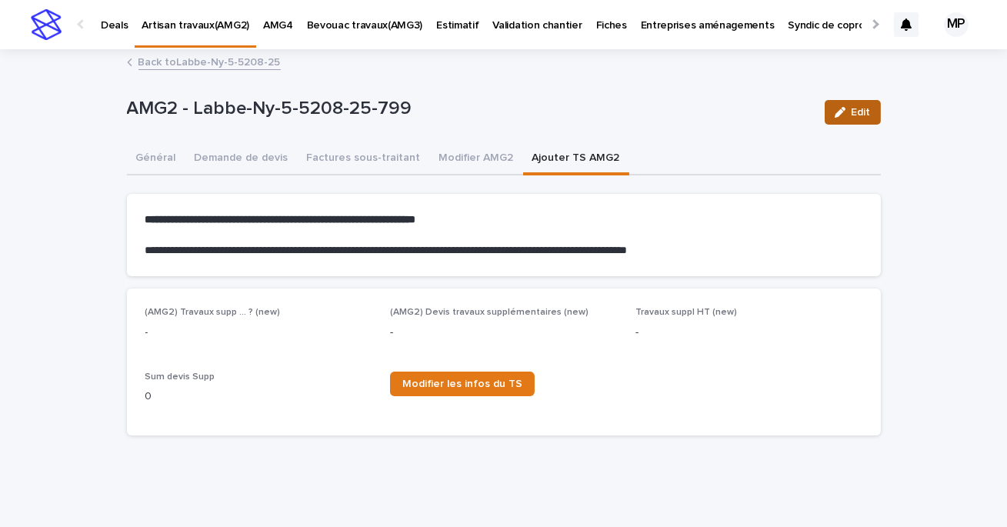
click at [838, 112] on icon "button" at bounding box center [840, 112] width 11 height 11
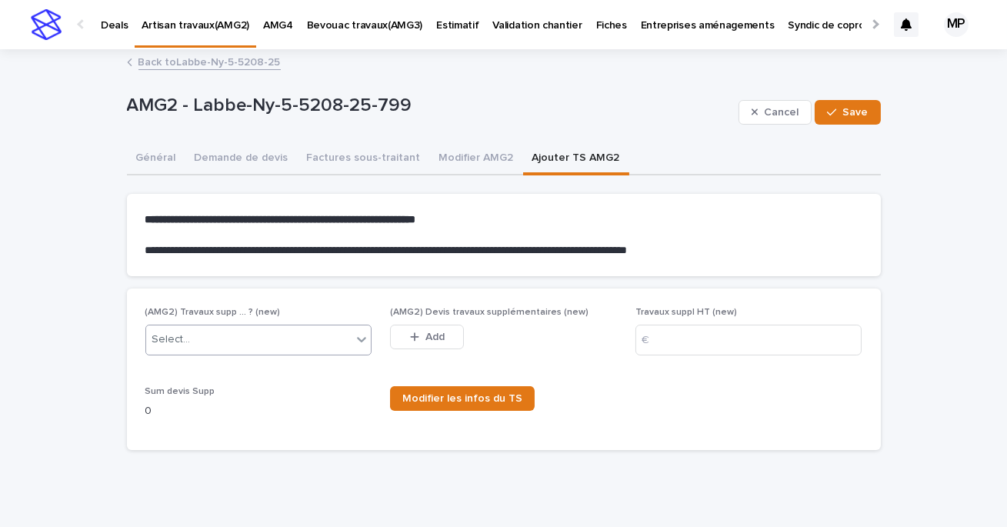
click at [289, 333] on div "Select..." at bounding box center [249, 339] width 206 height 25
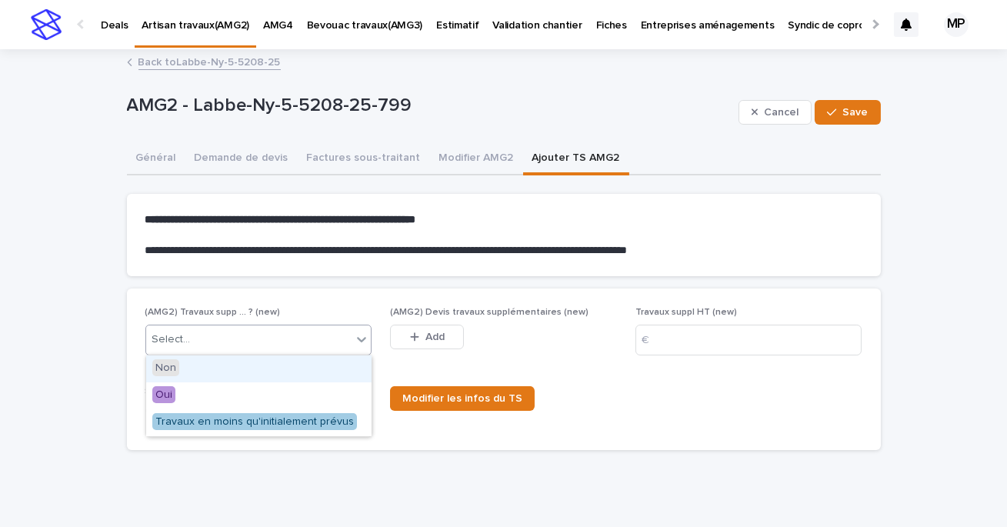
click at [238, 368] on div "Non" at bounding box center [259, 369] width 226 height 27
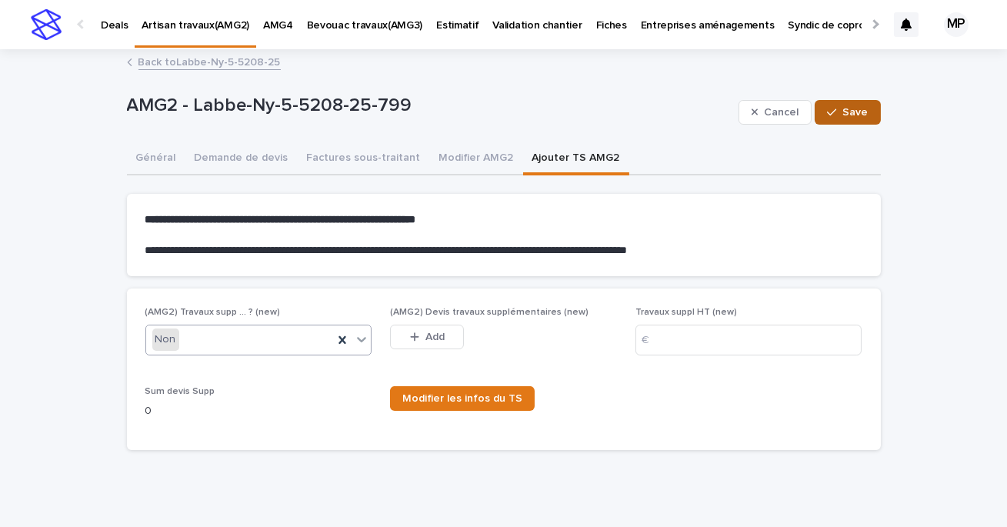
click at [876, 110] on button "Save" at bounding box center [847, 112] width 65 height 25
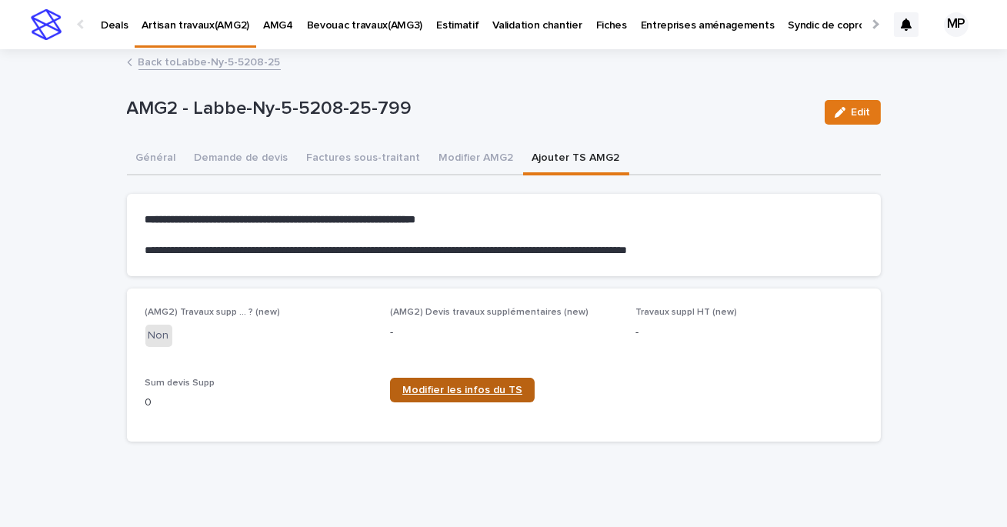
click at [480, 396] on link "Modifier les infos du TS" at bounding box center [462, 390] width 145 height 25
click at [157, 160] on button "Général" at bounding box center [156, 159] width 58 height 32
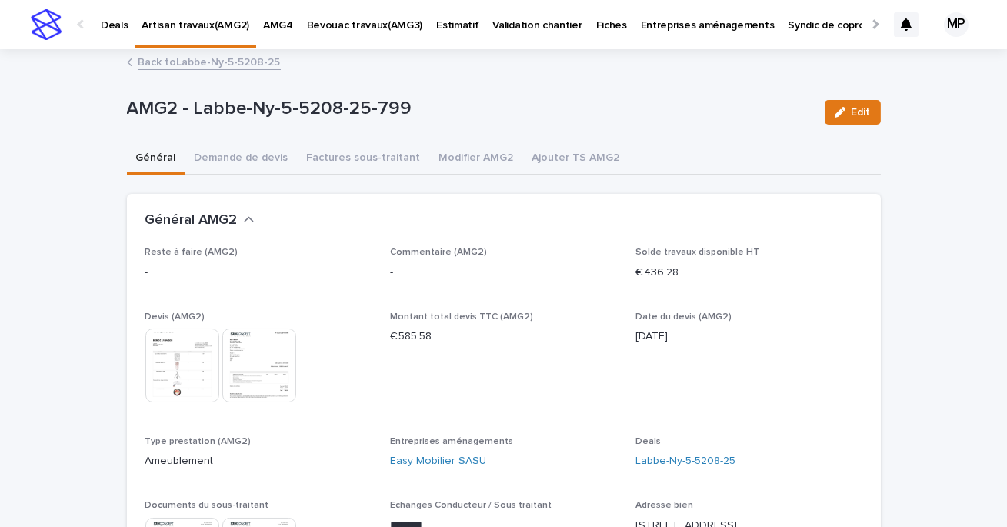
click at [216, 55] on link "Back to Labbe-Ny-5-5208-25" at bounding box center [210, 61] width 142 height 18
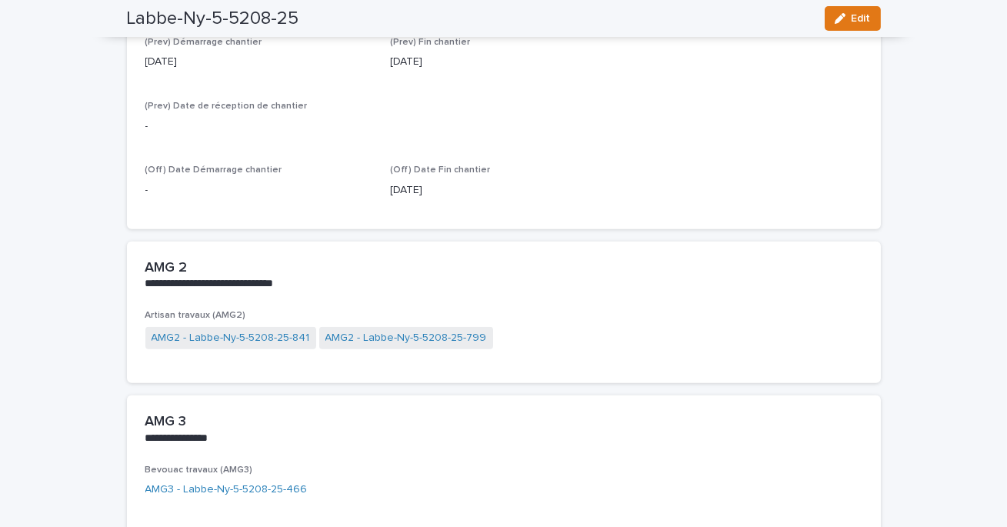
scroll to position [1706, 0]
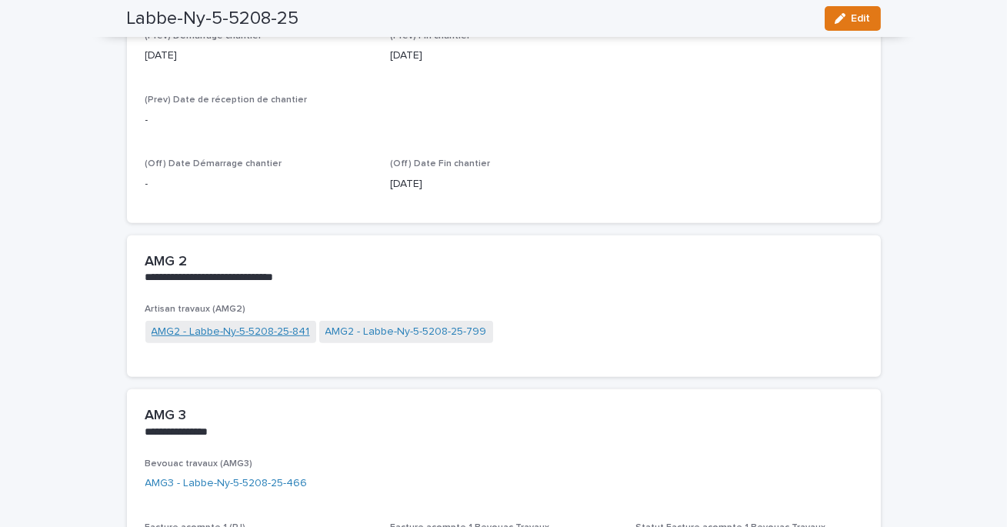
click at [284, 332] on link "AMG2 - Labbe-Ny-5-5208-25-841" at bounding box center [231, 332] width 159 height 16
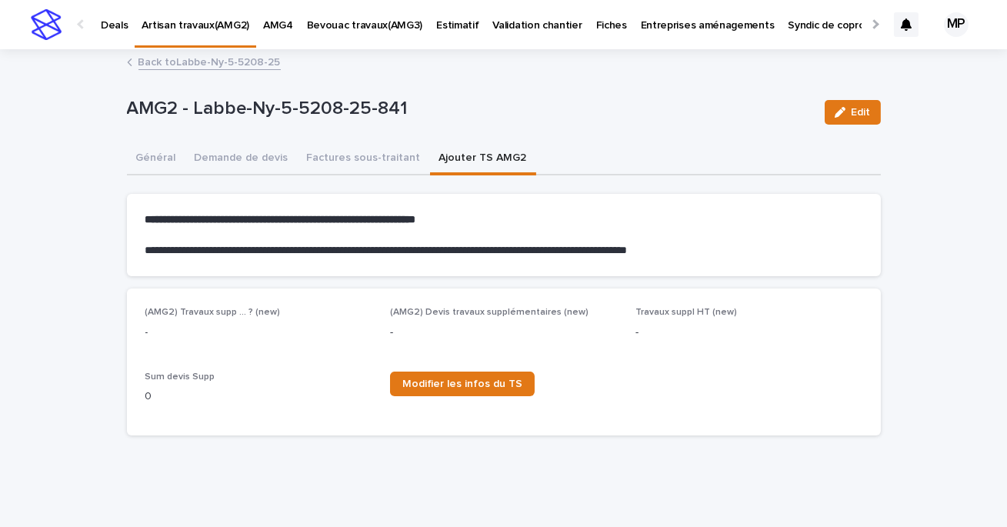
click at [474, 158] on button "Ajouter TS AMG2" at bounding box center [483, 159] width 106 height 32
click at [876, 115] on button "Edit" at bounding box center [853, 112] width 56 height 25
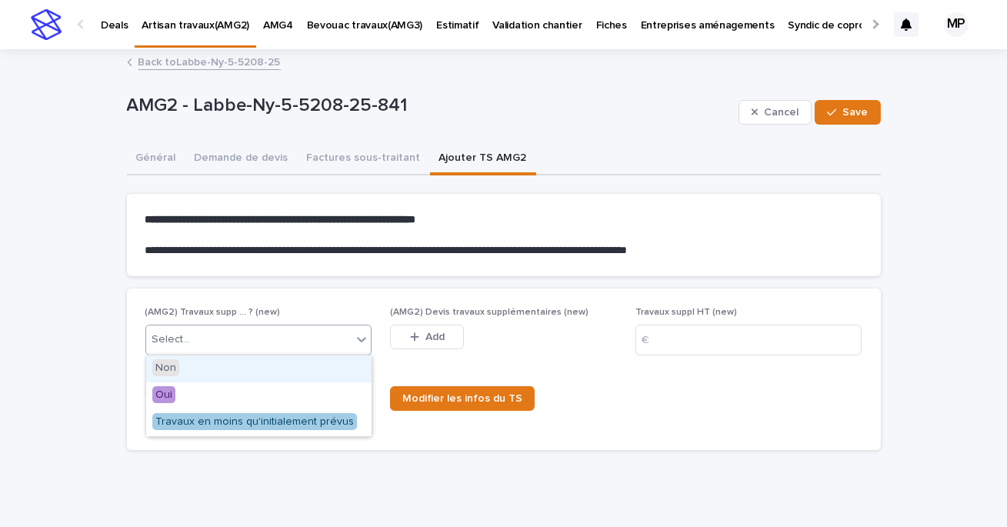
click at [336, 332] on div "Select..." at bounding box center [249, 339] width 206 height 25
click at [262, 369] on div "Non" at bounding box center [259, 369] width 226 height 27
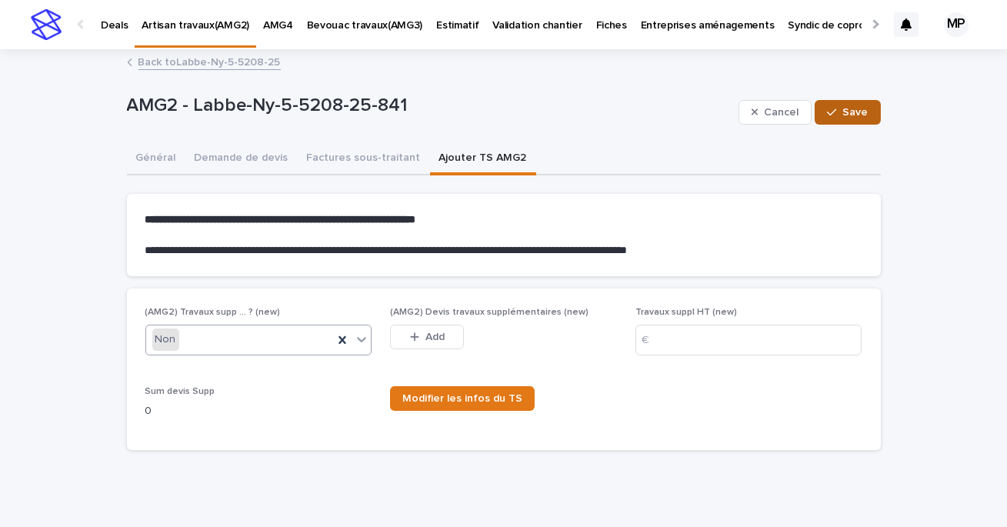
click at [847, 116] on span "Save" at bounding box center [856, 112] width 25 height 11
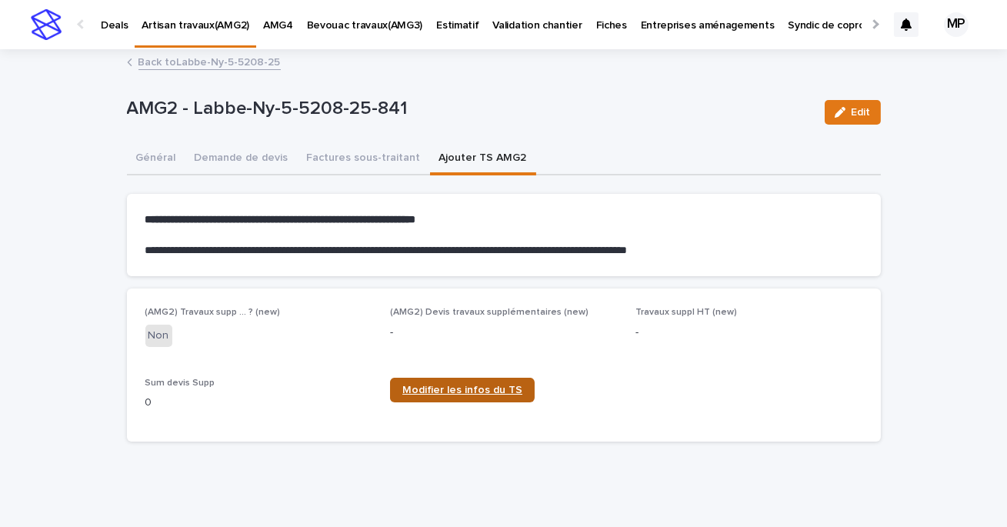
click at [487, 391] on span "Modifier les infos du TS" at bounding box center [463, 390] width 120 height 11
click at [159, 169] on button "Général" at bounding box center [156, 159] width 58 height 32
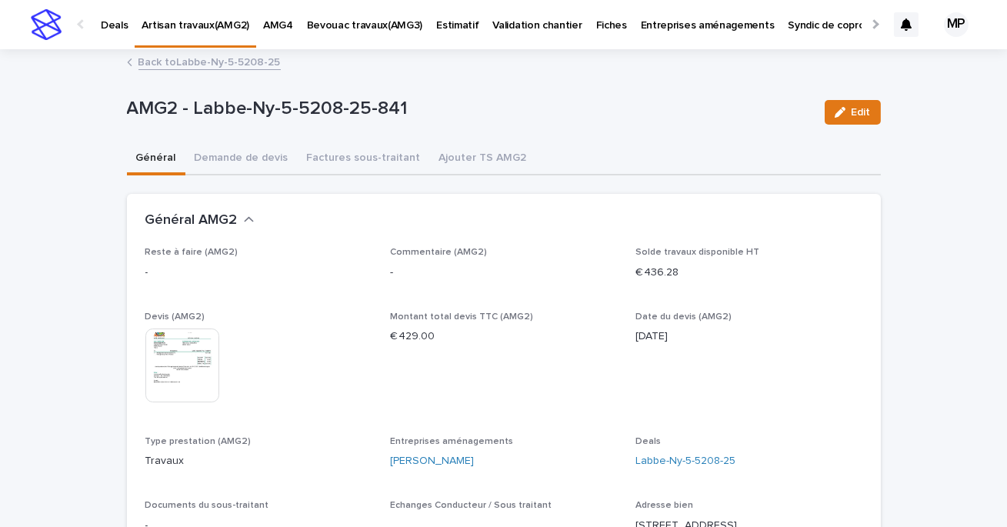
click at [184, 64] on link "Back to Labbe-Ny-5-5208-25" at bounding box center [210, 61] width 142 height 18
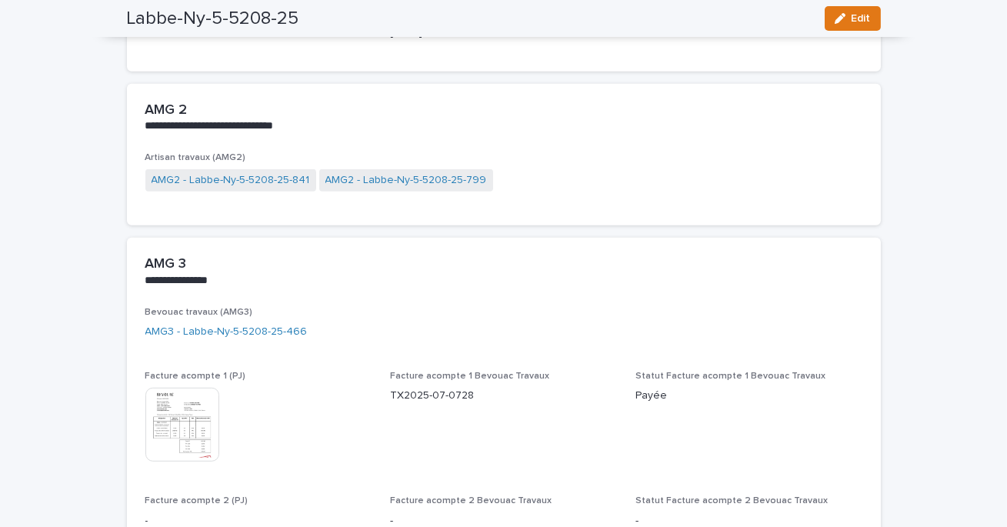
scroll to position [1872, 0]
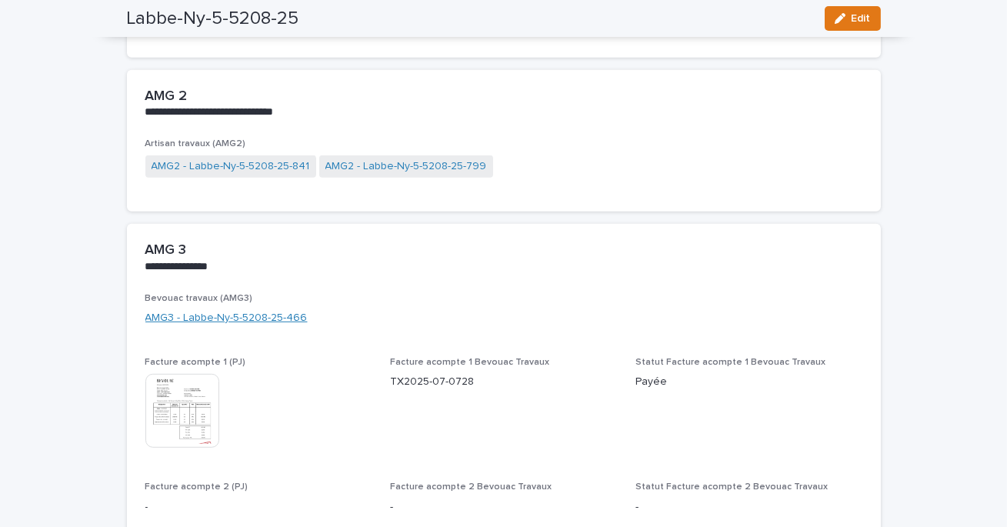
click at [266, 316] on link "AMG3 - Labbe-Ny-5-5208-25-466" at bounding box center [226, 318] width 162 height 16
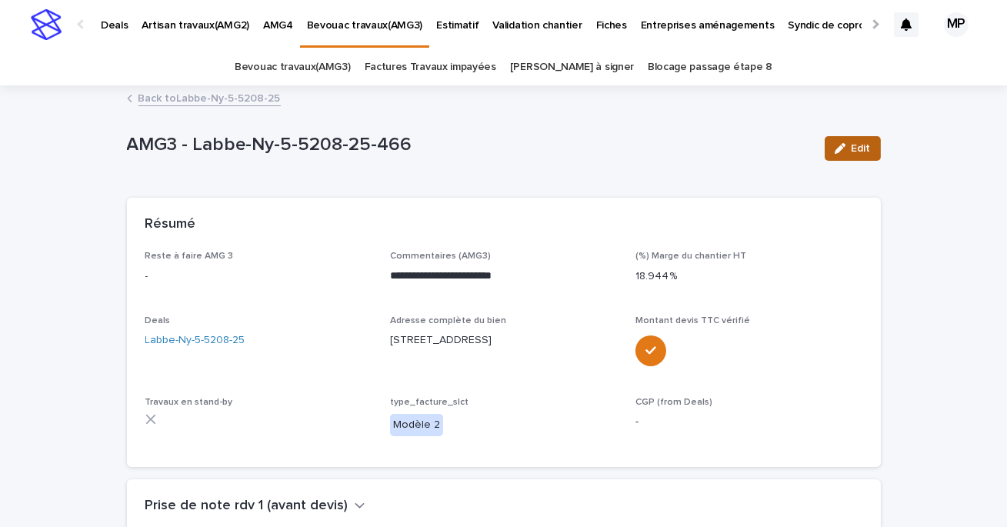
click at [846, 149] on div "button" at bounding box center [843, 148] width 17 height 11
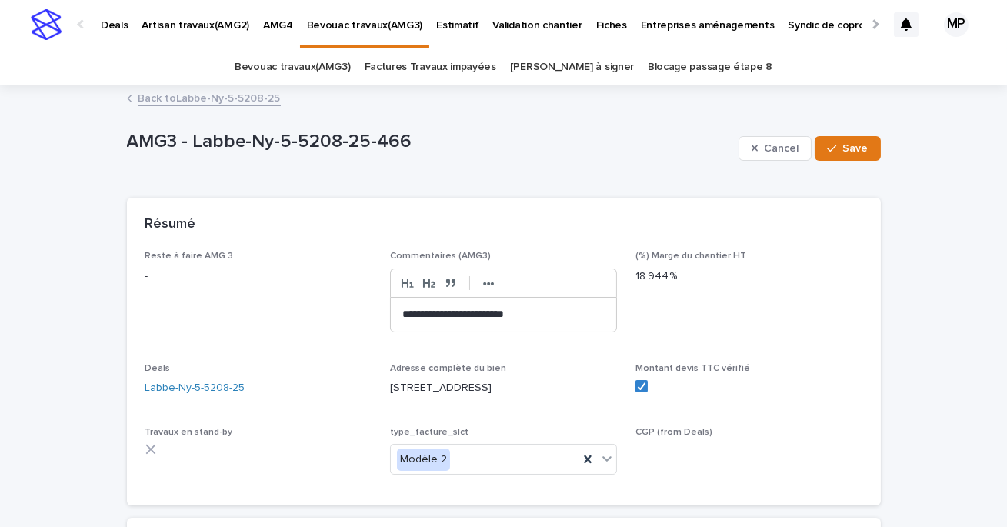
click at [396, 316] on div "**********" at bounding box center [504, 315] width 226 height 34
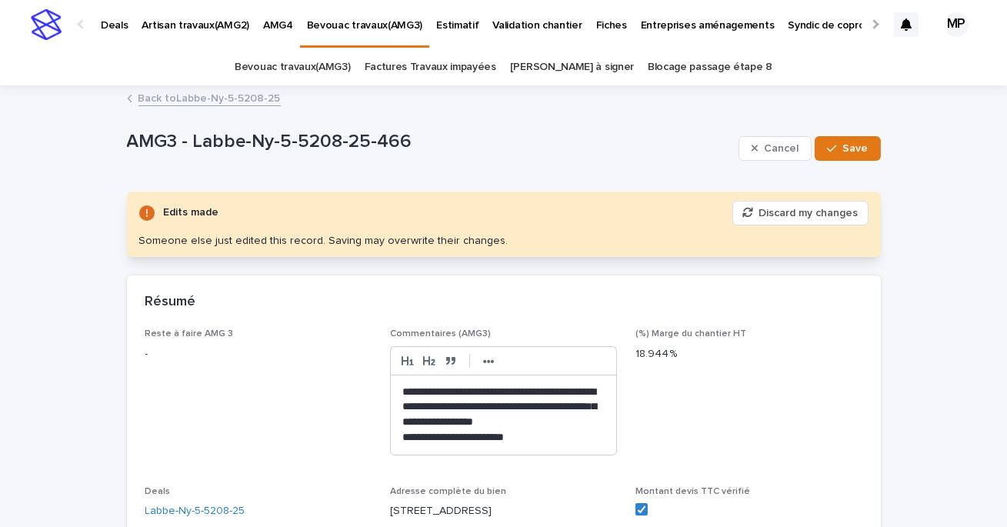
click at [544, 408] on p "**********" at bounding box center [504, 408] width 202 height 46
click at [0, 0] on lt-span "*******" at bounding box center [0, 0] width 0 height 0
click at [847, 145] on span "Save" at bounding box center [856, 148] width 25 height 11
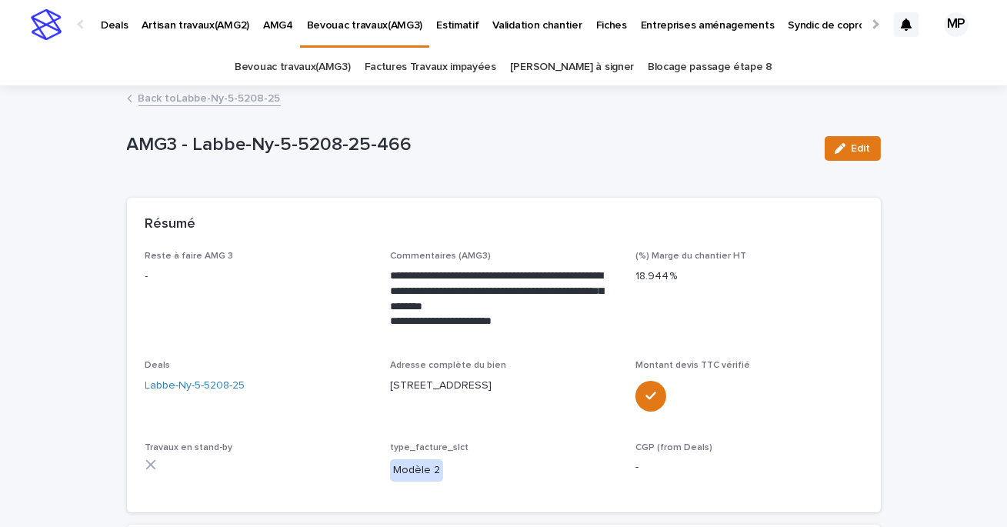
click at [203, 101] on link "Back to Labbe-Ny-5-5208-25" at bounding box center [210, 98] width 142 height 18
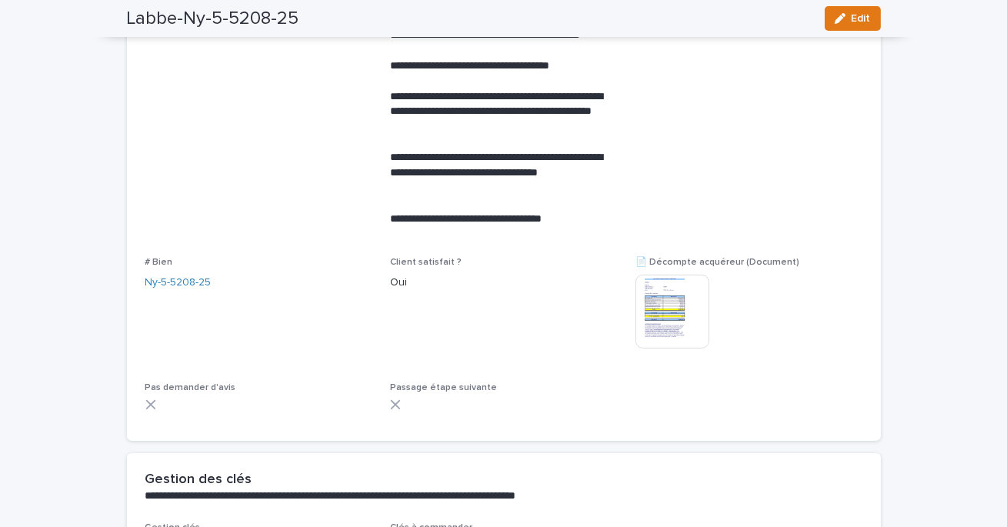
scroll to position [1007, 0]
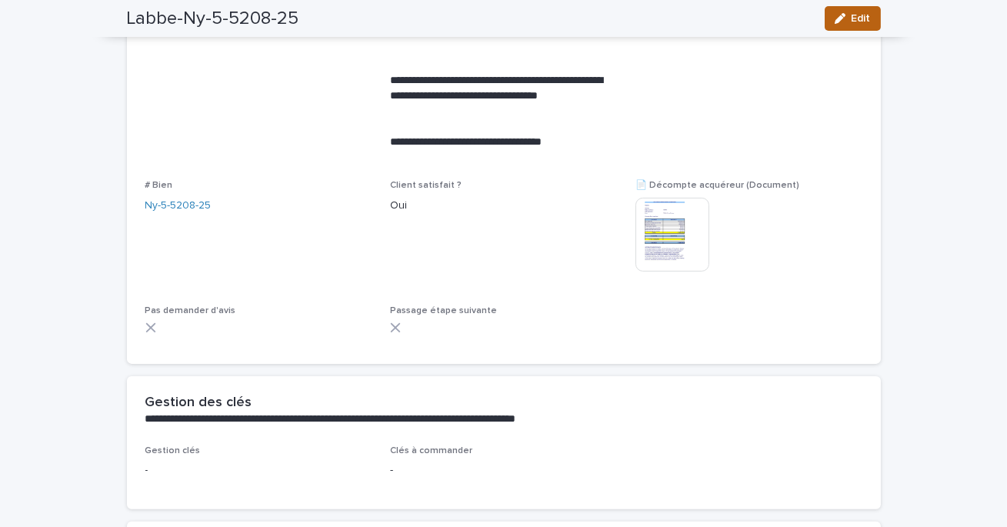
click at [847, 15] on div "button" at bounding box center [843, 18] width 17 height 11
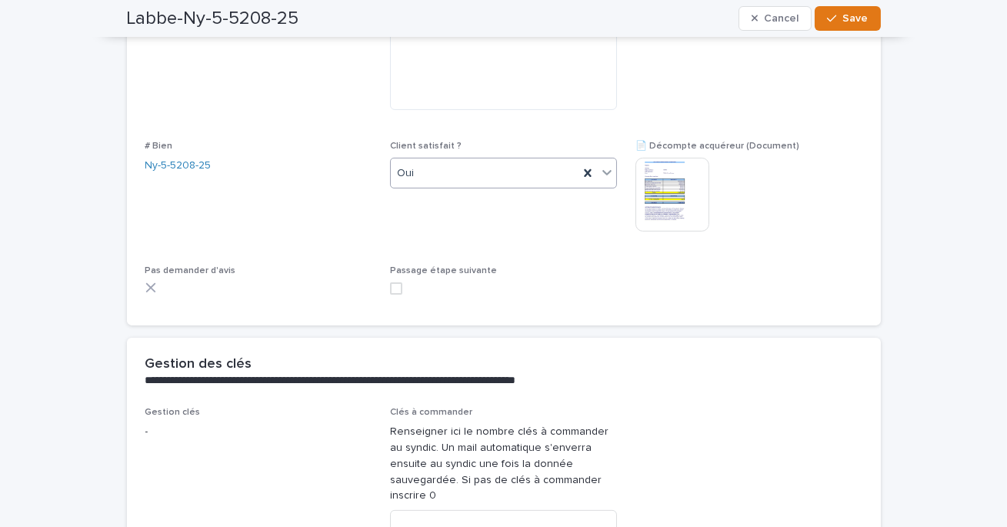
scroll to position [1075, 0]
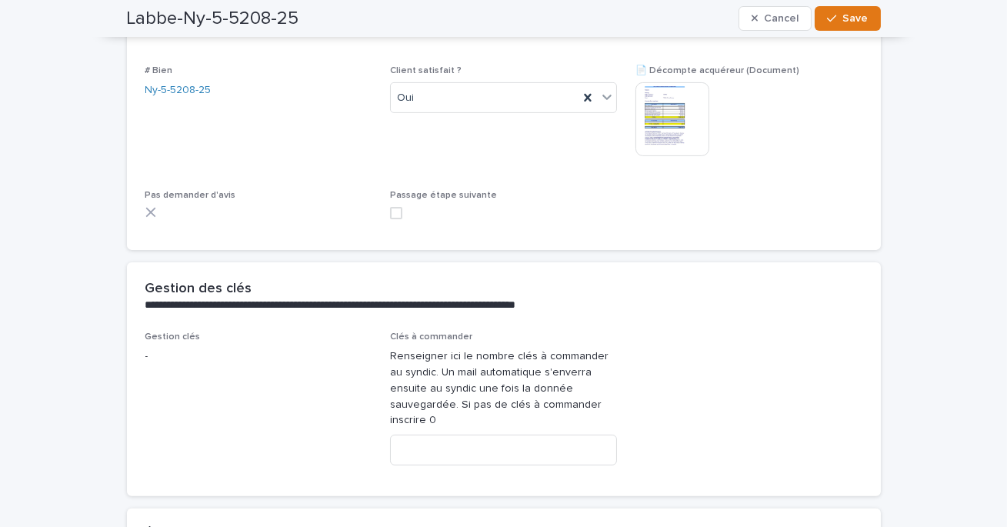
click at [396, 214] on span at bounding box center [396, 213] width 12 height 12
click at [857, 15] on span "Save" at bounding box center [856, 18] width 25 height 11
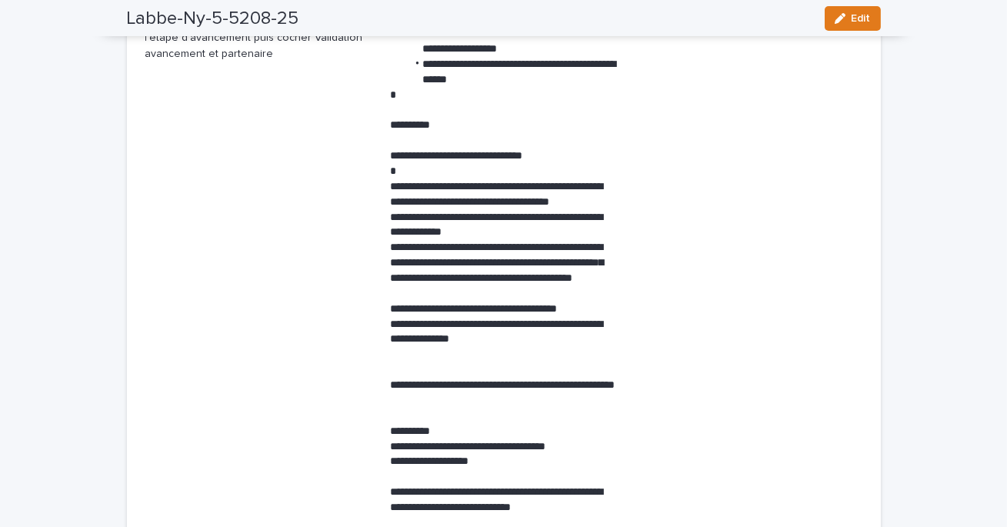
scroll to position [0, 0]
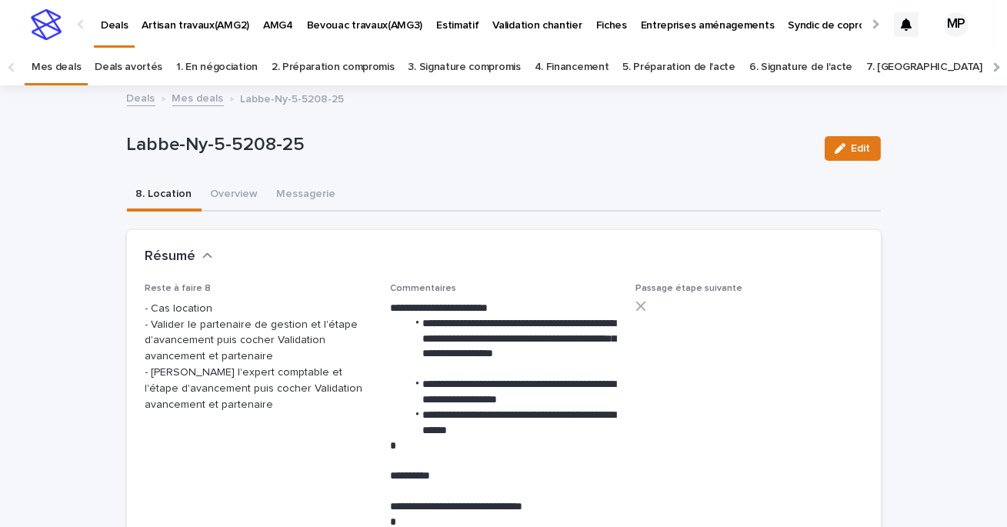
click at [133, 98] on link "Deals" at bounding box center [141, 98] width 28 height 18
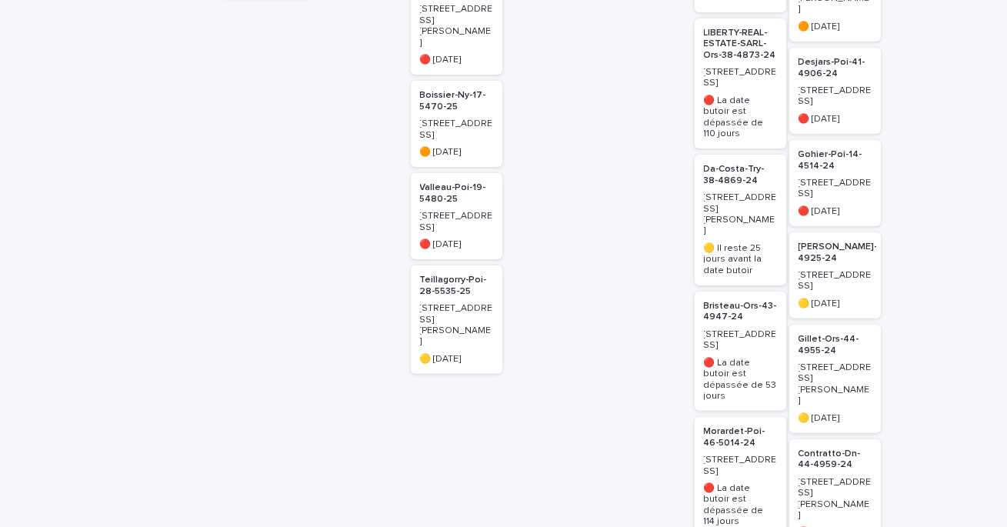
scroll to position [1067, 0]
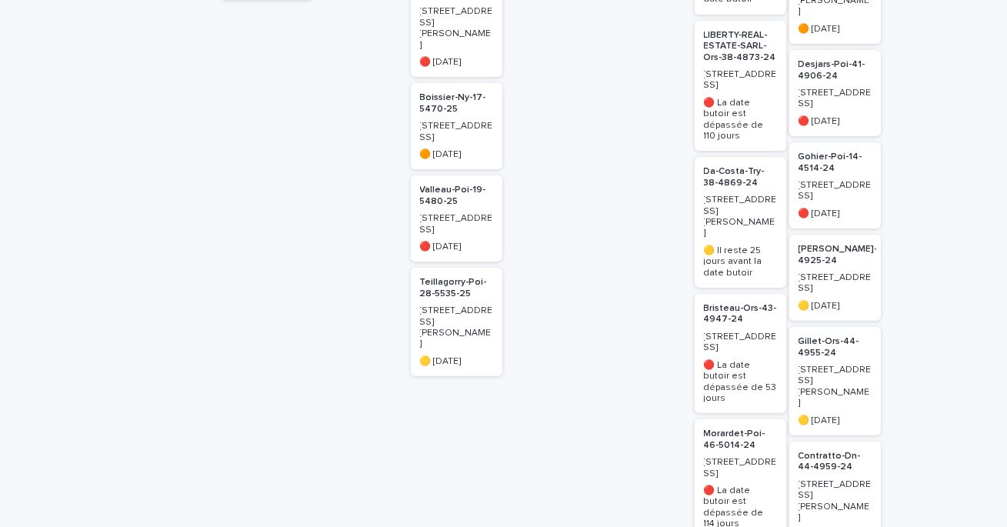
click at [732, 303] on p "Bristeau-Ors-43-4947-24" at bounding box center [740, 314] width 73 height 22
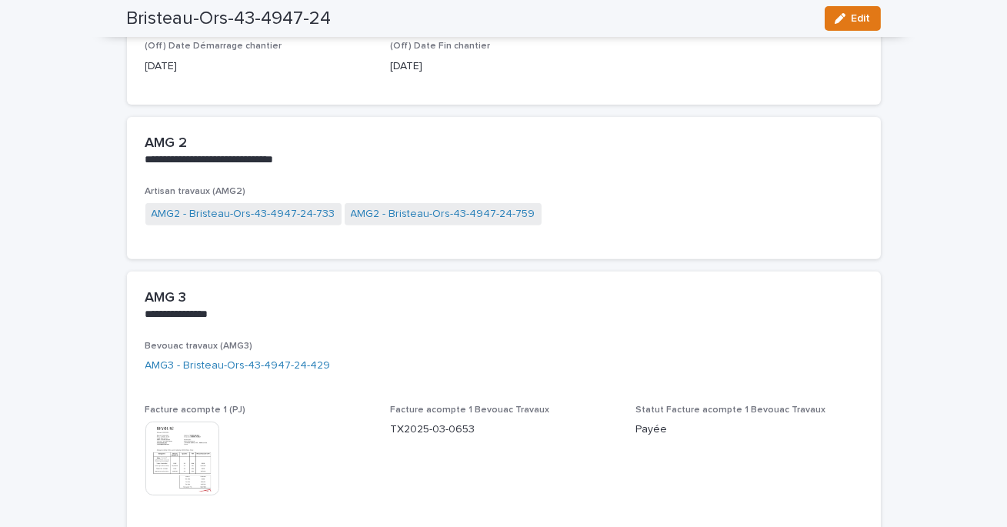
scroll to position [1191, 0]
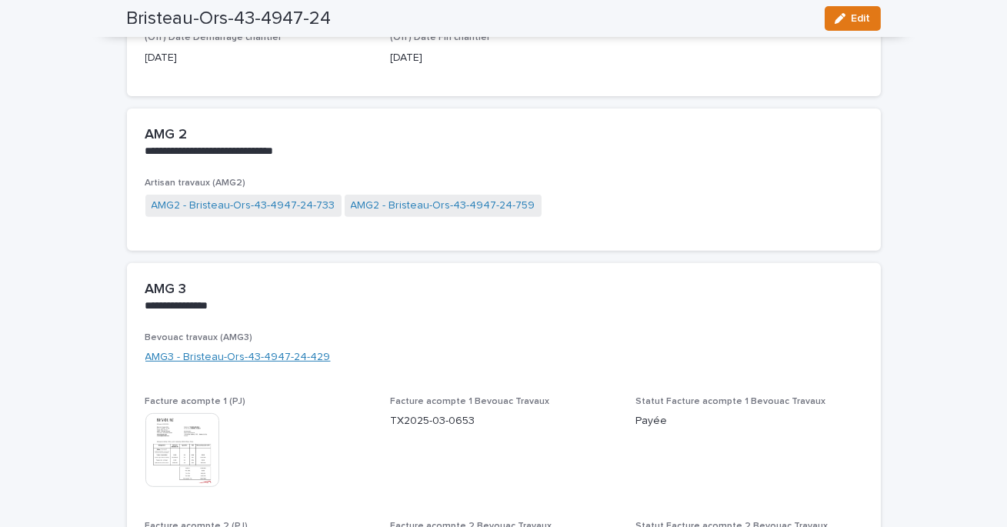
click at [272, 359] on link "AMG3 - Bristeau-Ors-43-4947-24-429" at bounding box center [237, 357] width 185 height 16
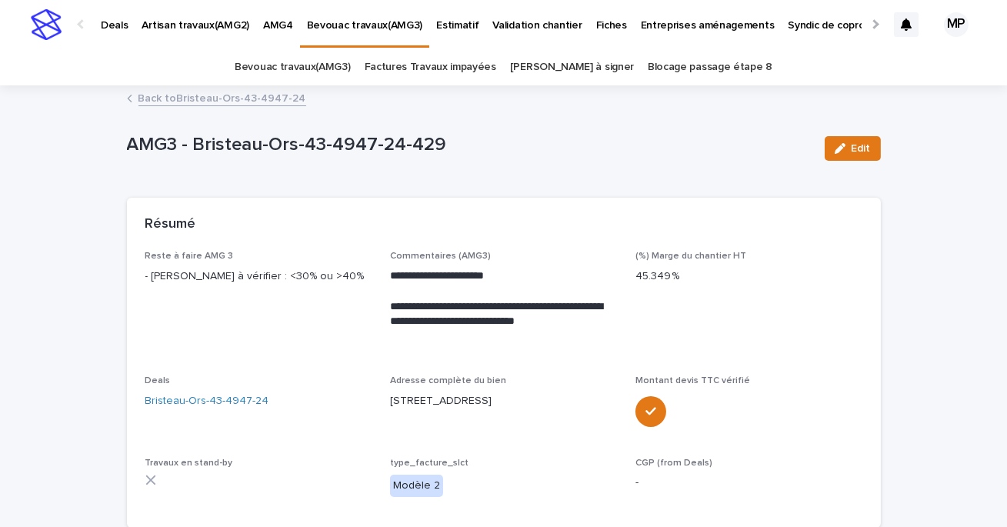
click at [113, 25] on p "Deals" at bounding box center [114, 16] width 27 height 32
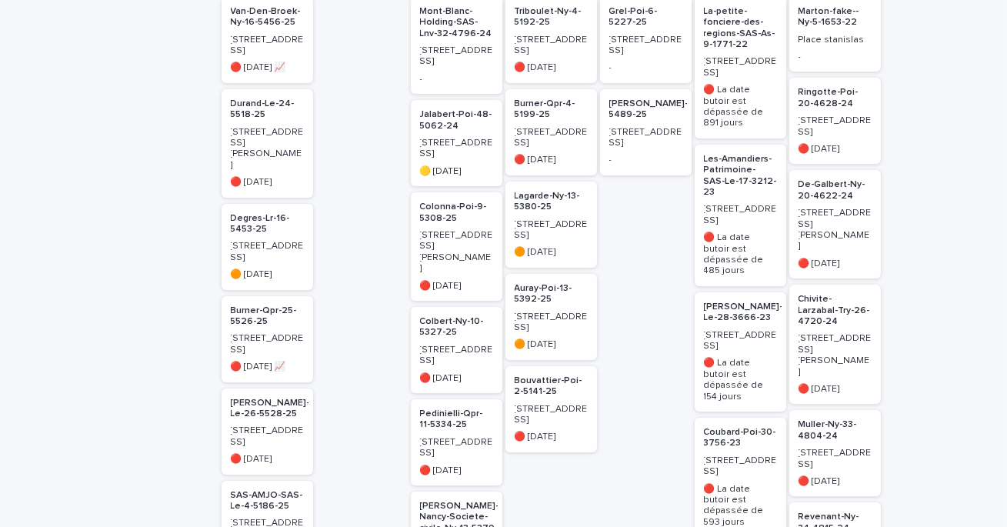
scroll to position [336, 0]
